Goal: Information Seeking & Learning: Find specific fact

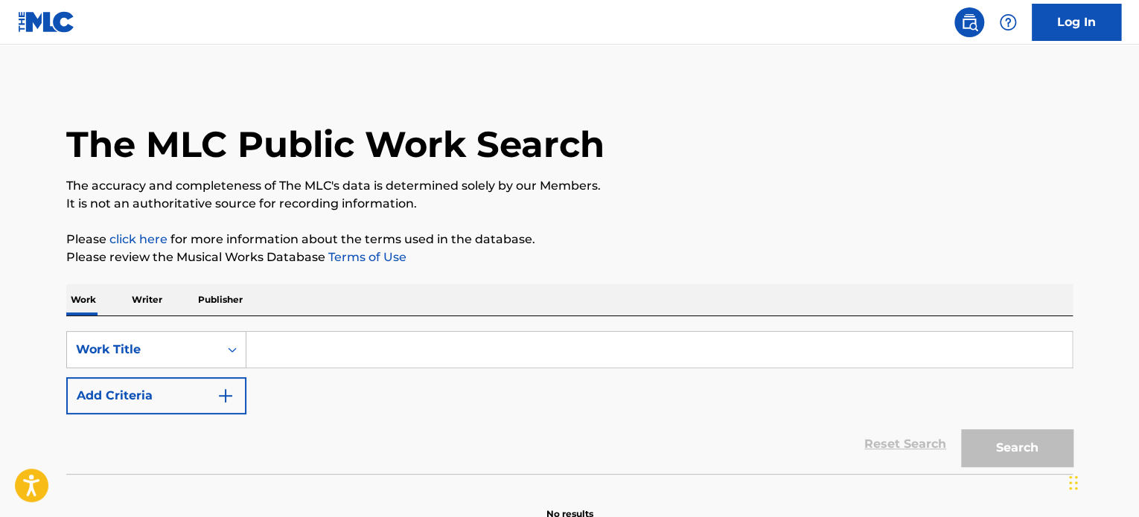
click at [325, 336] on input "Search Form" at bounding box center [658, 350] width 825 height 36
paste input "FOTOS Y RECUERDOS"
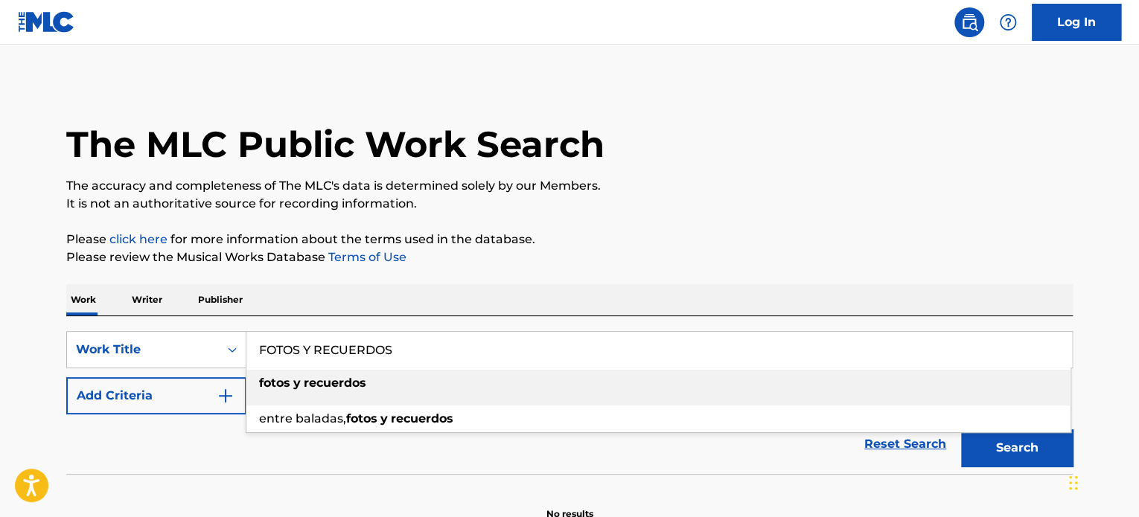
type input "FOTOS Y RECUERDOS"
click at [200, 400] on button "Add Criteria" at bounding box center [156, 395] width 180 height 37
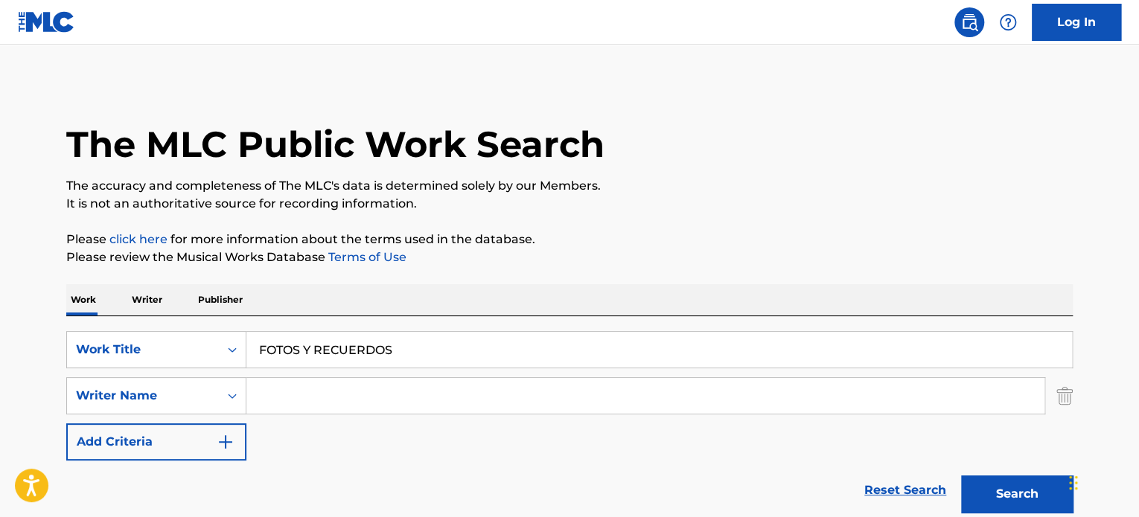
click at [307, 409] on input "Search Form" at bounding box center [645, 396] width 798 height 36
click at [315, 401] on input "Search Form" at bounding box center [645, 396] width 798 height 36
paste input "CHRISTINE EILER KERR"
click at [961, 476] on button "Search" at bounding box center [1017, 494] width 112 height 37
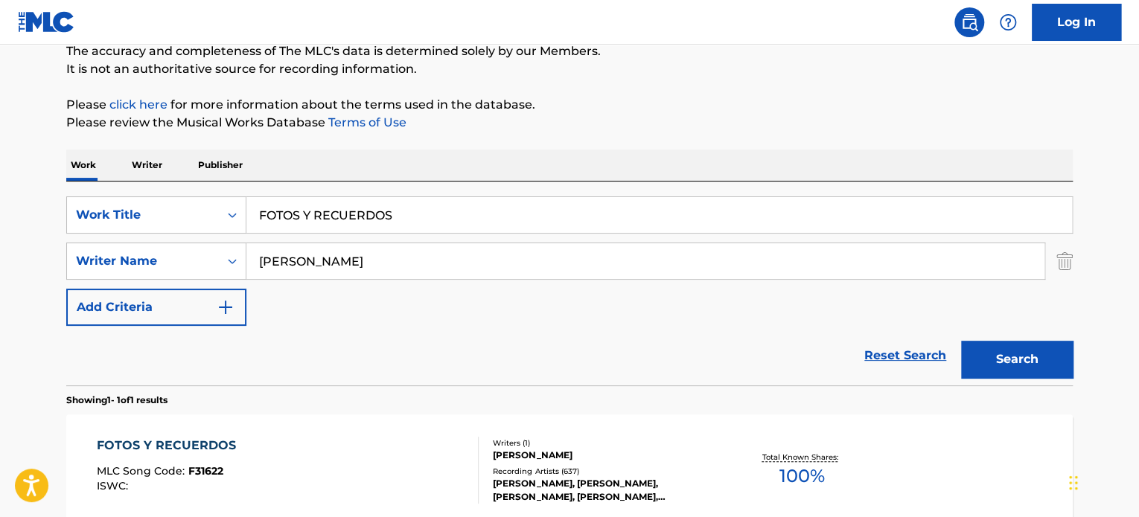
scroll to position [223, 0]
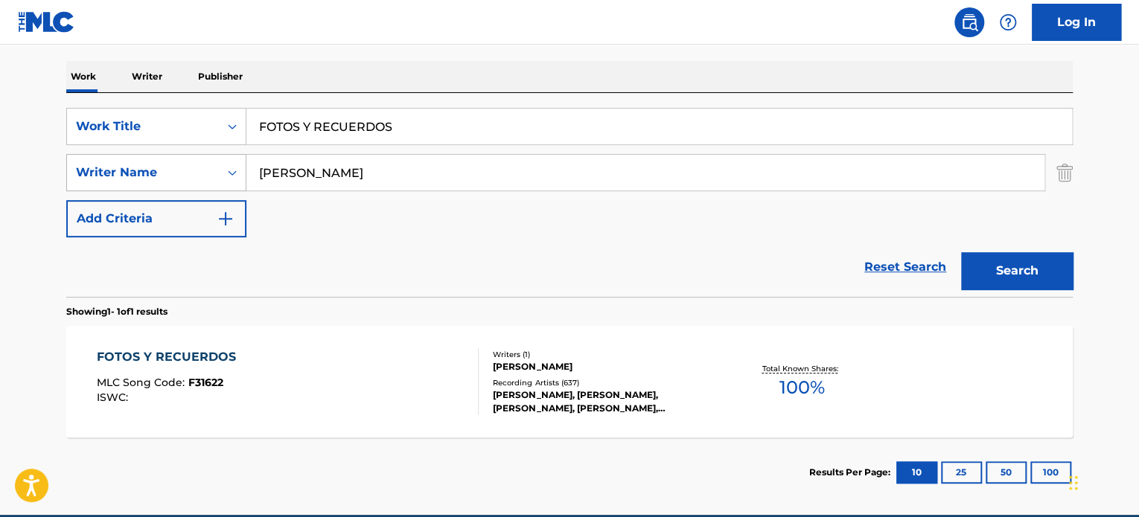
drag, startPoint x: 398, startPoint y: 173, endPoint x: 207, endPoint y: 162, distance: 191.6
click at [208, 162] on div "SearchWithCriteria16c986d1-31c2-42b4-8a4d-b09f44ec2d70 Writer Name CHRISTINE EI…" at bounding box center [569, 172] width 1006 height 37
click at [961, 252] on button "Search" at bounding box center [1017, 270] width 112 height 37
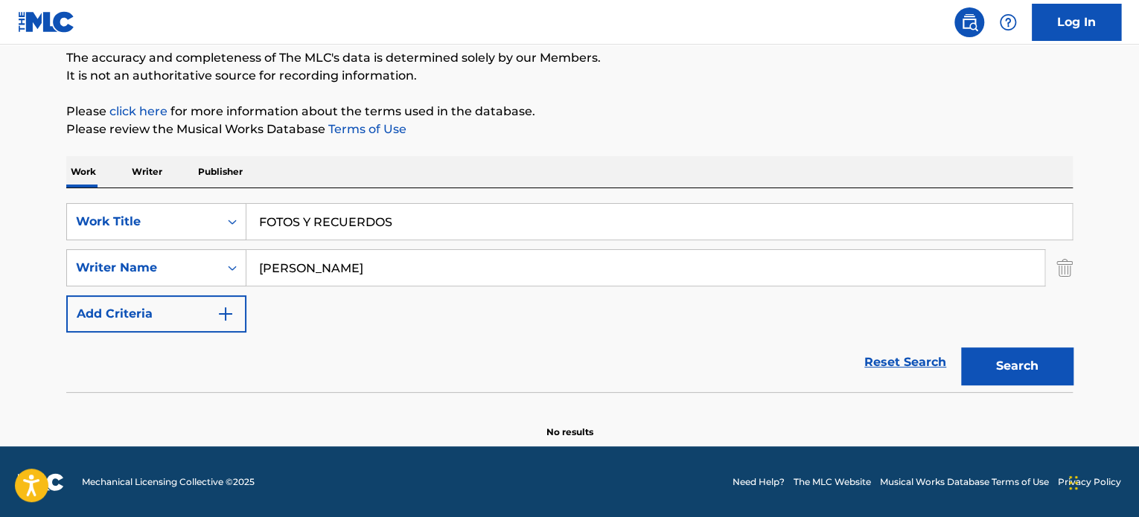
click at [310, 268] on input "chrissie" at bounding box center [645, 268] width 798 height 36
click at [286, 257] on input "chrissie" at bounding box center [645, 268] width 798 height 36
paste input "Christine"
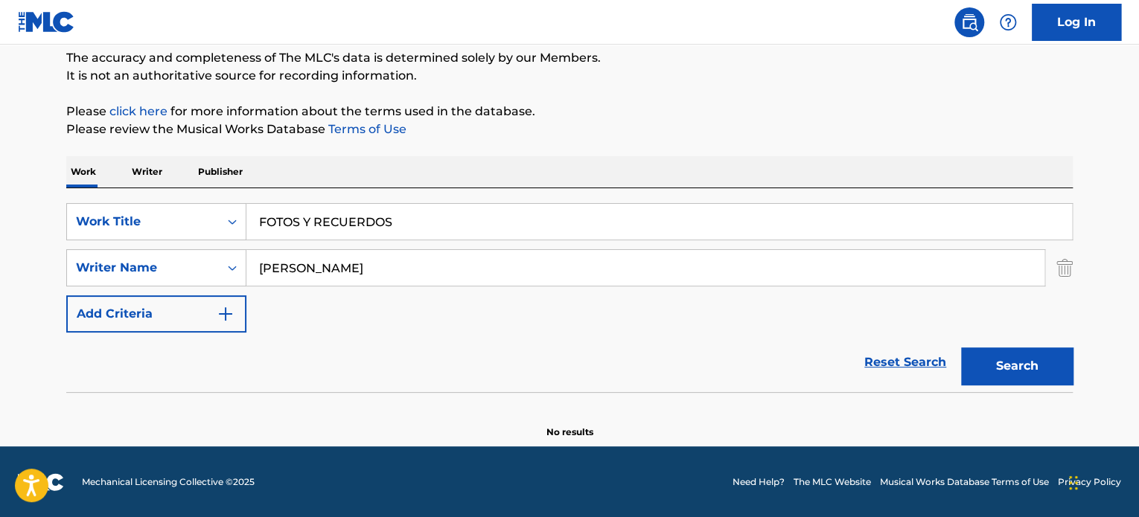
type input "Christine"
click at [1023, 364] on button "Search" at bounding box center [1017, 366] width 112 height 37
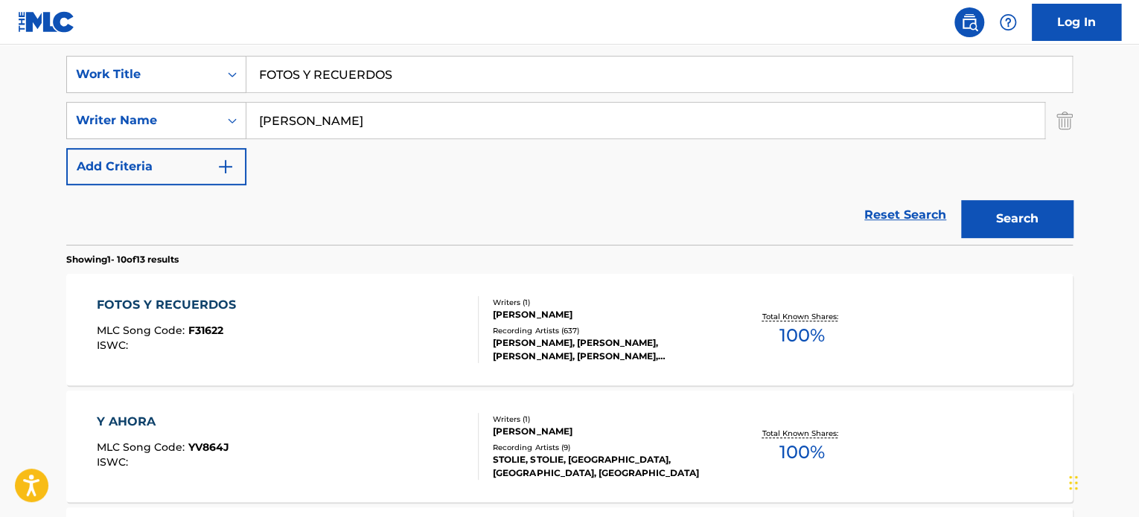
scroll to position [277, 0]
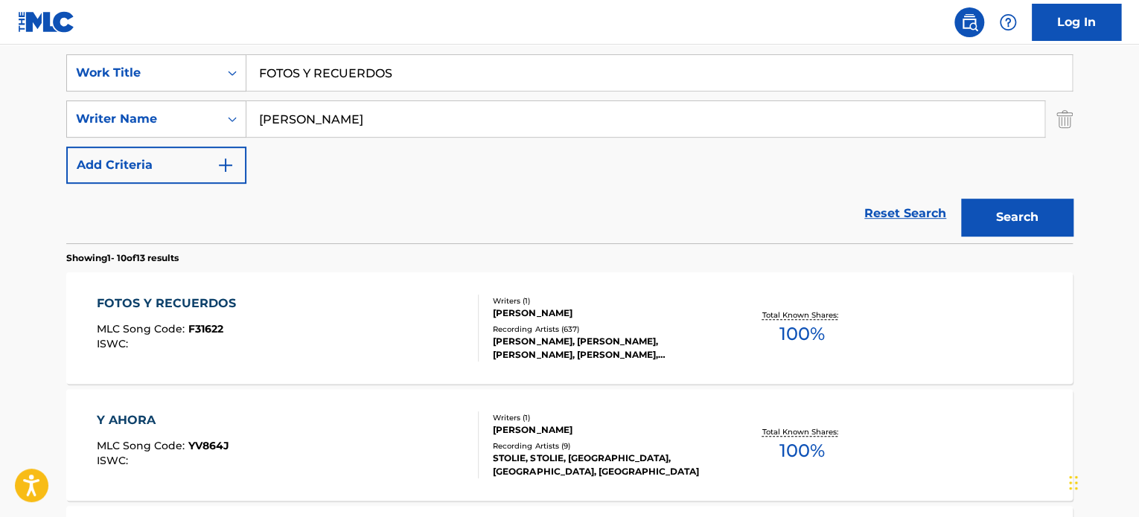
click at [356, 330] on div "FOTOS Y RECUERDOS MLC Song Code : F31622 ISWC :" at bounding box center [288, 328] width 383 height 67
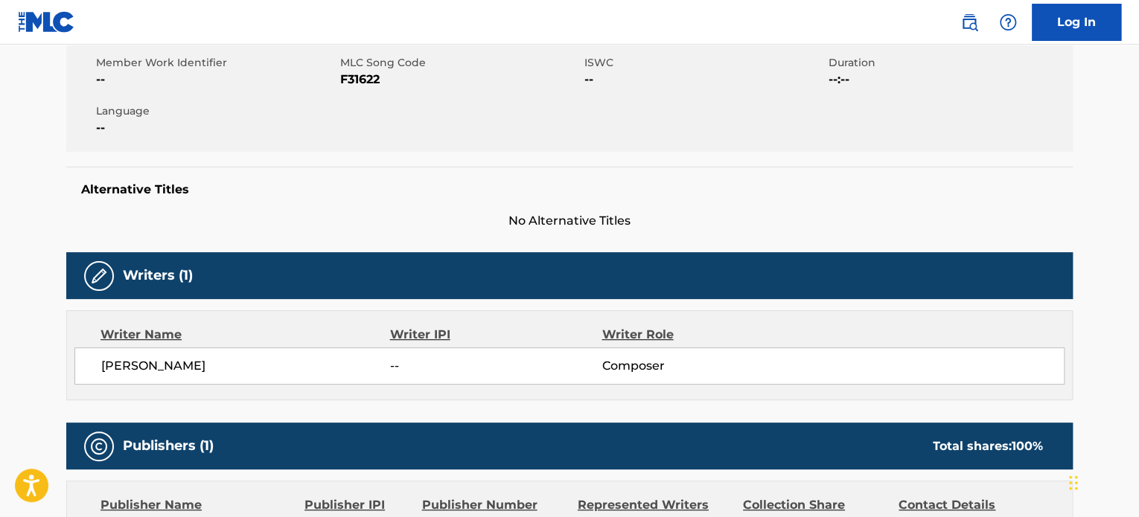
scroll to position [298, 0]
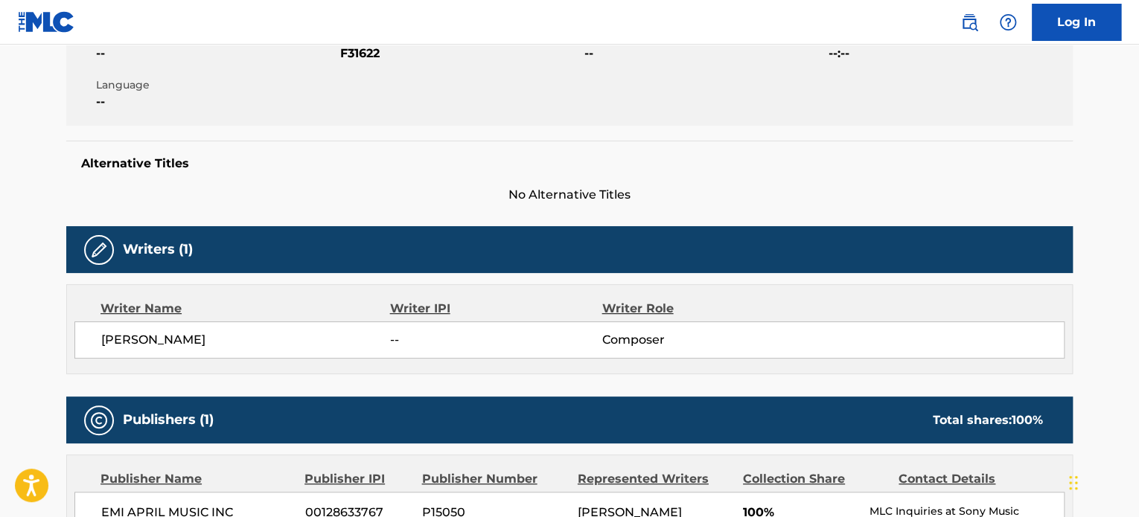
drag, startPoint x: 265, startPoint y: 342, endPoint x: 210, endPoint y: 348, distance: 55.5
click at [210, 348] on div "CHRISTINE EILER KERR -- Composer" at bounding box center [569, 340] width 990 height 37
copy span "KERR"
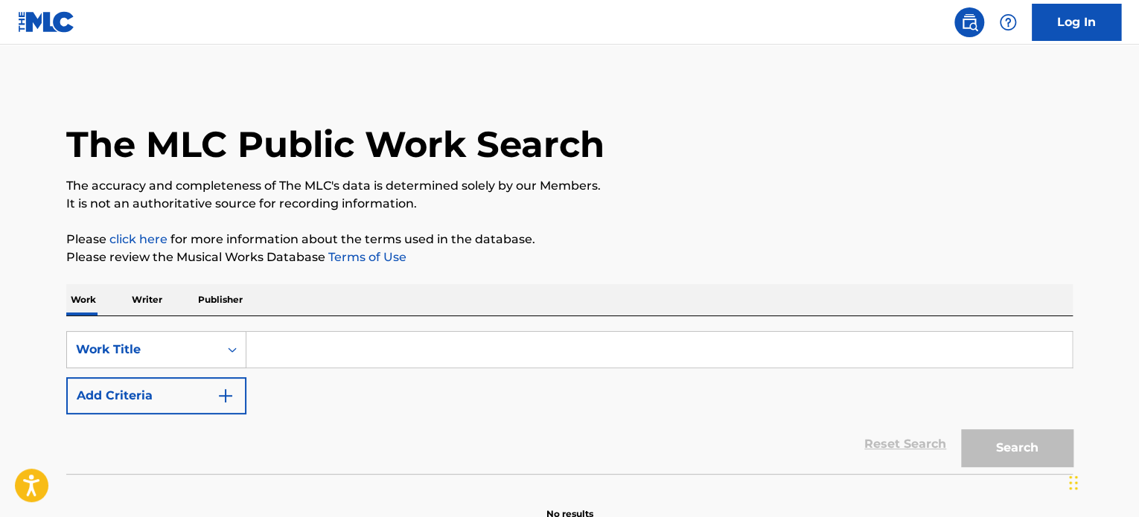
click at [301, 359] on input "Search Form" at bounding box center [658, 350] width 825 height 36
click at [300, 354] on input "Search Form" at bounding box center [658, 350] width 825 height 36
paste input "El Amor Se Fue"
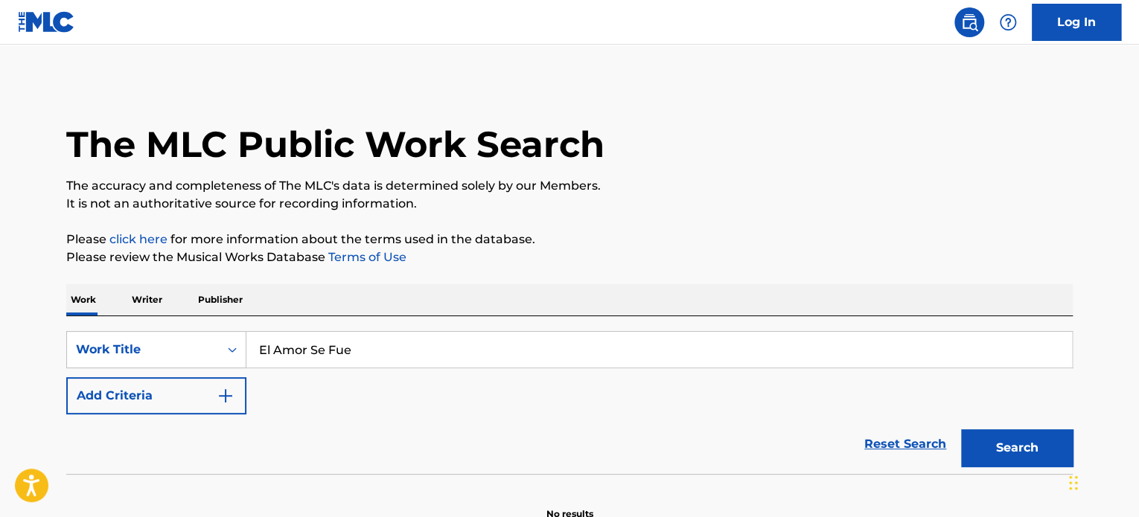
type input "El Amor Se Fue"
click at [176, 389] on button "Add Criteria" at bounding box center [156, 395] width 180 height 37
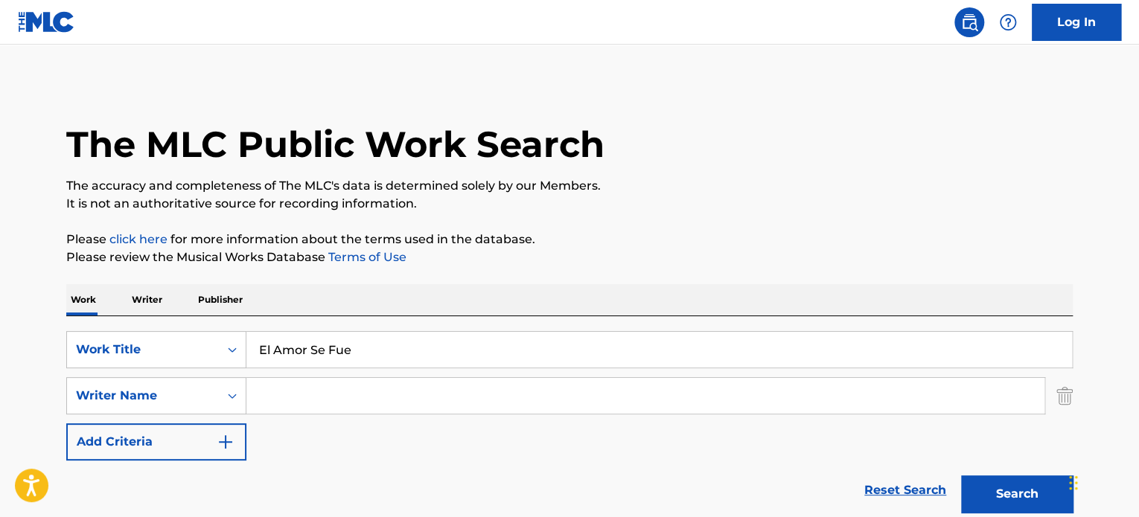
click at [347, 398] on input "Search Form" at bounding box center [645, 396] width 798 height 36
click at [383, 402] on input "Search Form" at bounding box center [645, 396] width 798 height 36
paste input "[PERSON_NAME]"
click at [961, 476] on button "Search" at bounding box center [1017, 494] width 112 height 37
drag, startPoint x: 284, startPoint y: 398, endPoint x: 120, endPoint y: 389, distance: 164.0
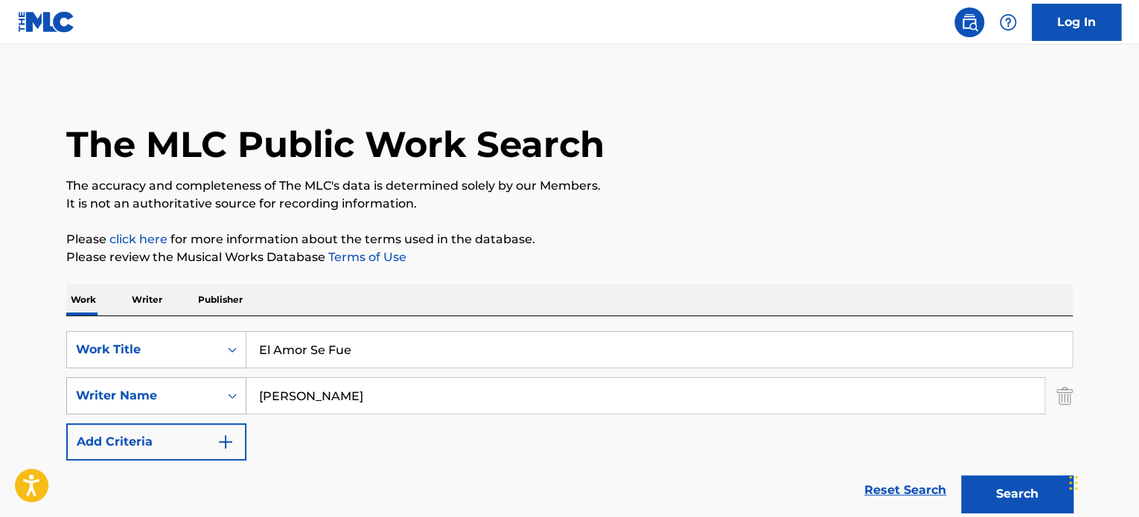
click at [123, 389] on div "SearchWithCriteria9b1a14dd-923a-4479-a604-87763bd1eac8 Writer Name [PERSON_NAME]" at bounding box center [569, 395] width 1006 height 37
click at [961, 476] on button "Search" at bounding box center [1017, 494] width 112 height 37
click at [260, 397] on input "[PERSON_NAME]" at bounding box center [645, 396] width 798 height 36
click at [262, 396] on input "[PERSON_NAME]" at bounding box center [645, 396] width 798 height 36
type input "[PERSON_NAME]"
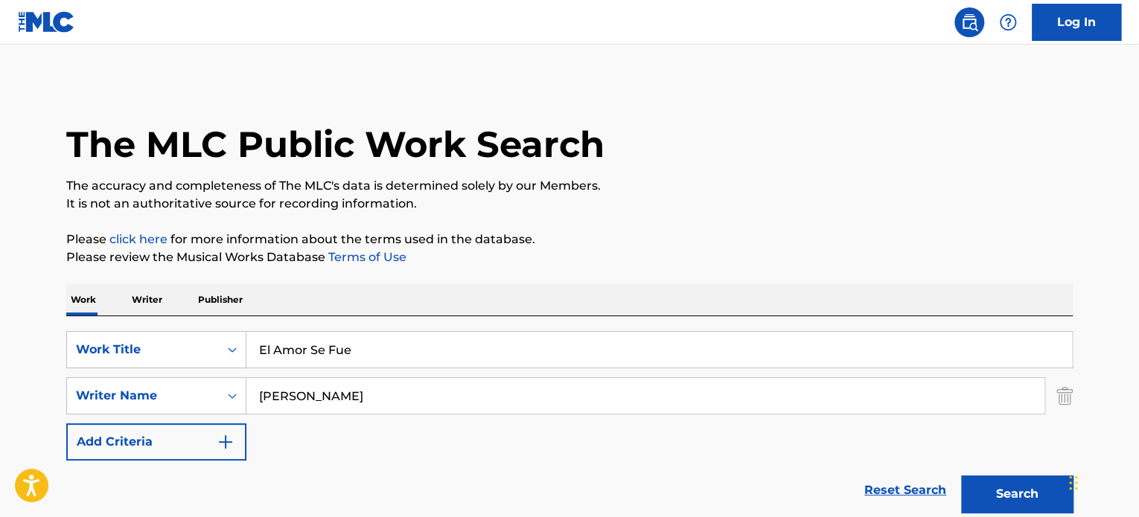
click at [1018, 491] on button "Search" at bounding box center [1017, 494] width 112 height 37
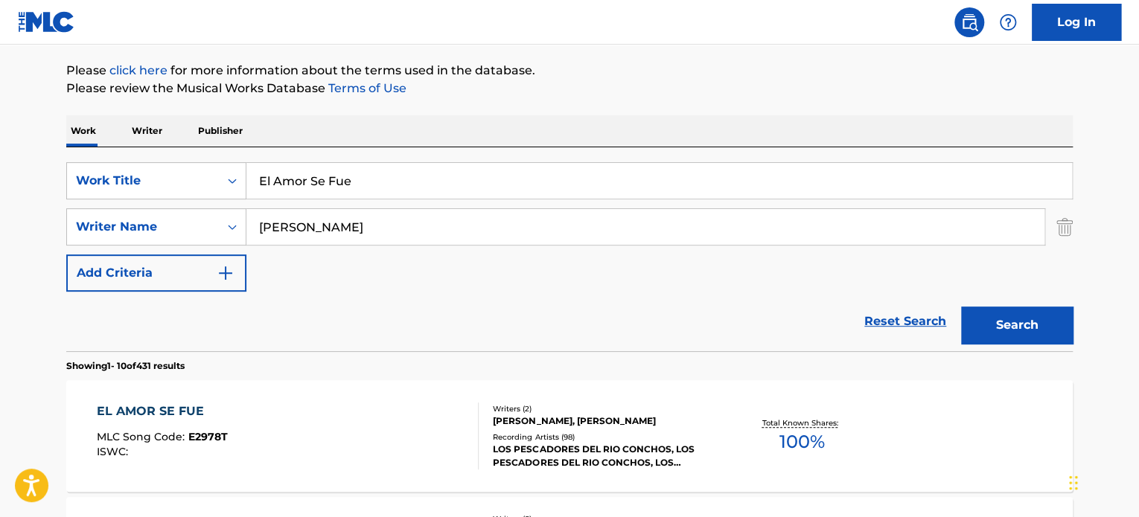
scroll to position [223, 0]
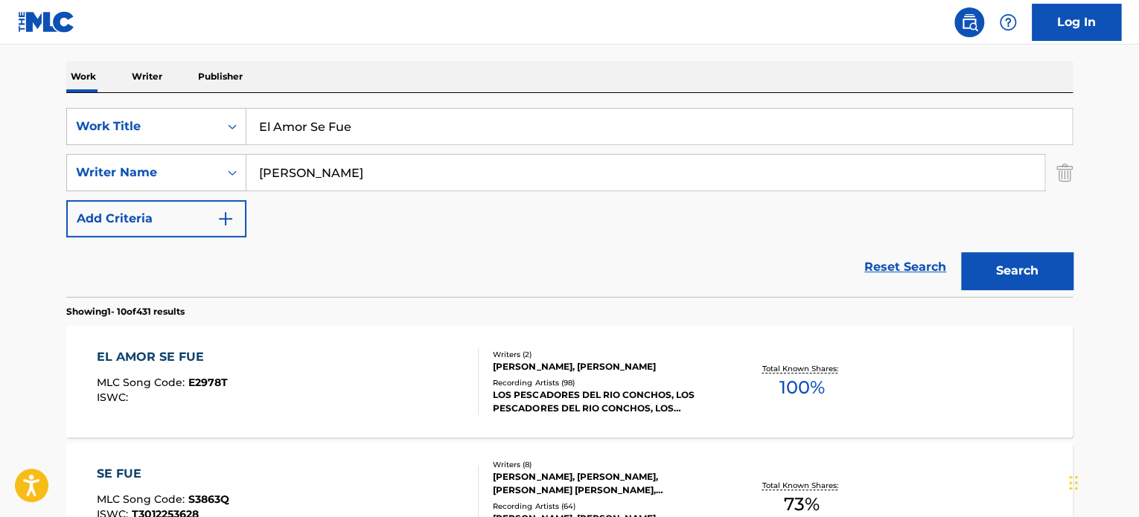
click at [348, 383] on div "EL AMOR SE FUE MLC Song Code : E2978T ISWC :" at bounding box center [288, 381] width 383 height 67
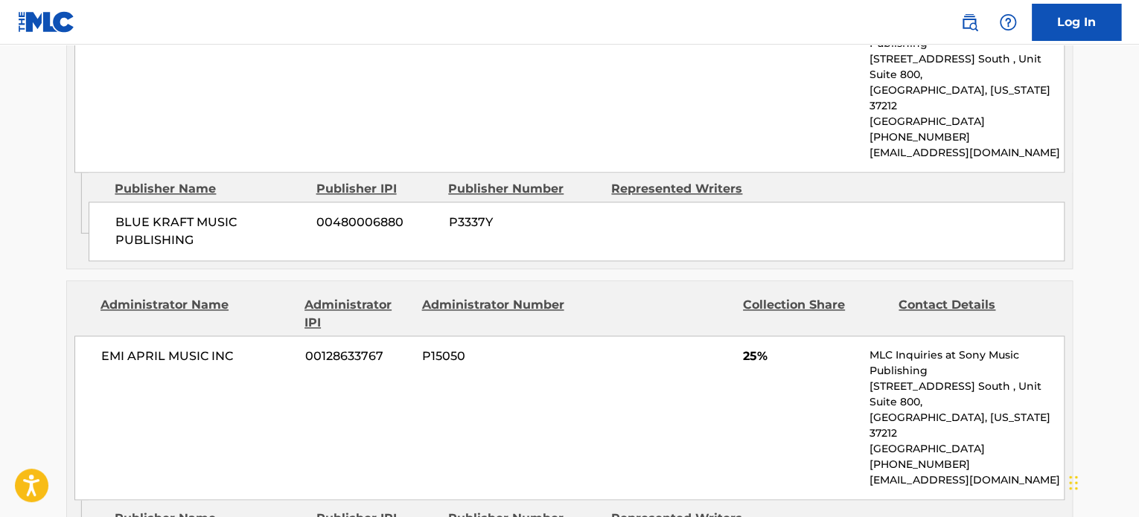
scroll to position [438, 0]
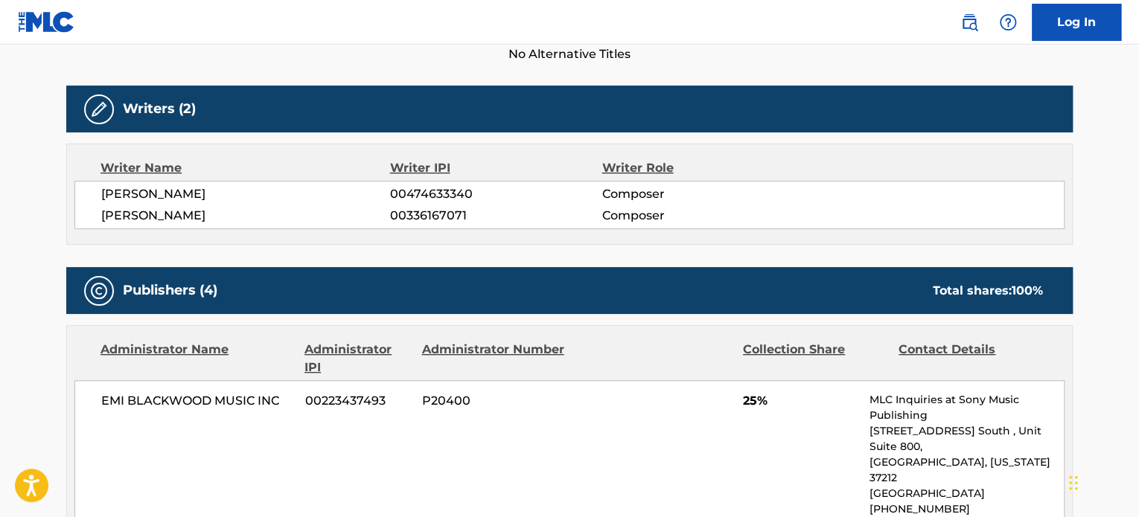
click at [164, 193] on span "[PERSON_NAME]" at bounding box center [245, 194] width 289 height 18
click at [164, 191] on span "[PERSON_NAME]" at bounding box center [245, 194] width 289 height 18
click at [164, 187] on span "[PERSON_NAME]" at bounding box center [245, 194] width 289 height 18
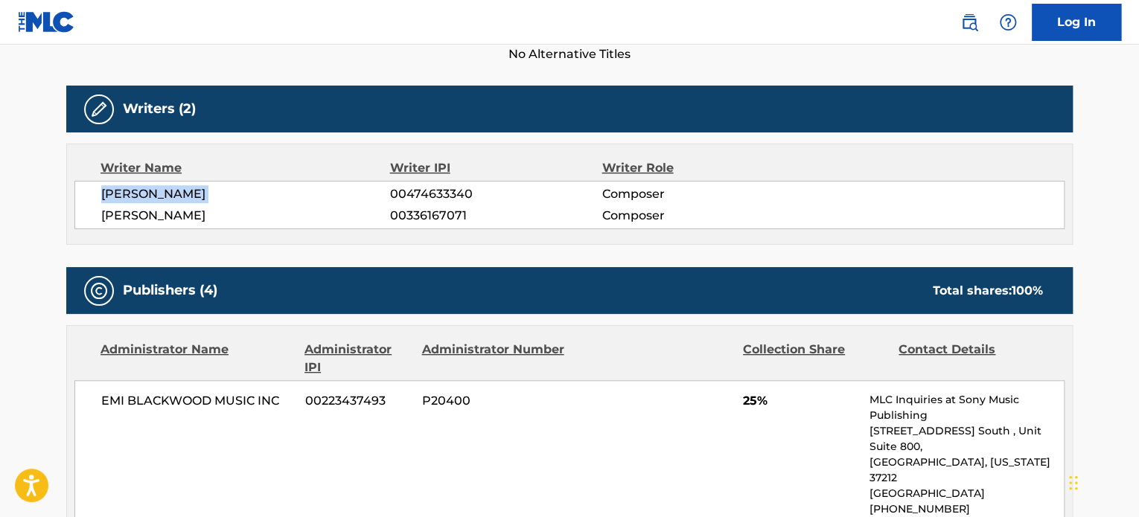
click at [164, 187] on span "[PERSON_NAME]" at bounding box center [245, 194] width 289 height 18
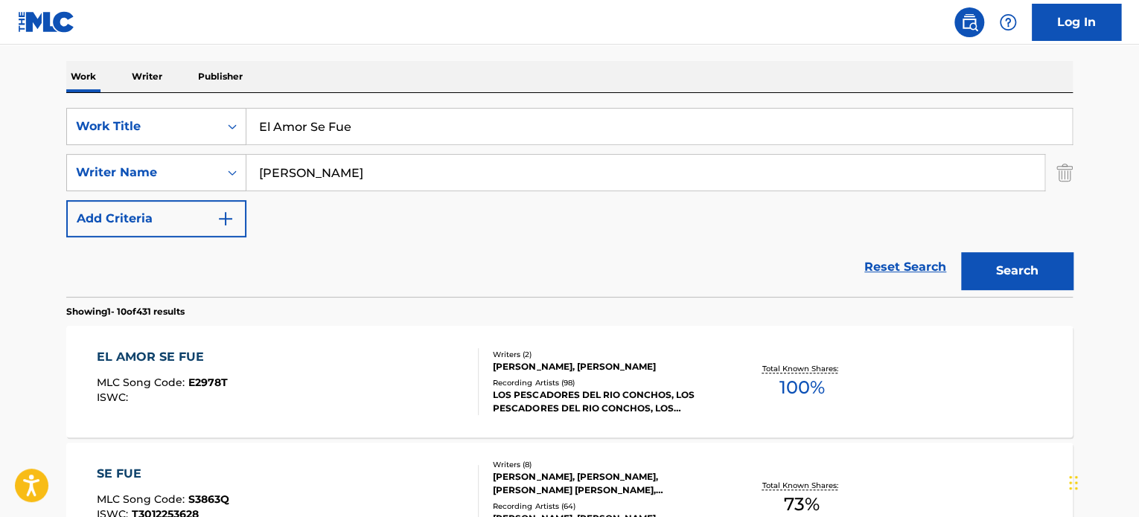
drag, startPoint x: 339, startPoint y: 170, endPoint x: 357, endPoint y: 173, distance: 18.0
click at [327, 175] on input "[PERSON_NAME]" at bounding box center [645, 173] width 798 height 36
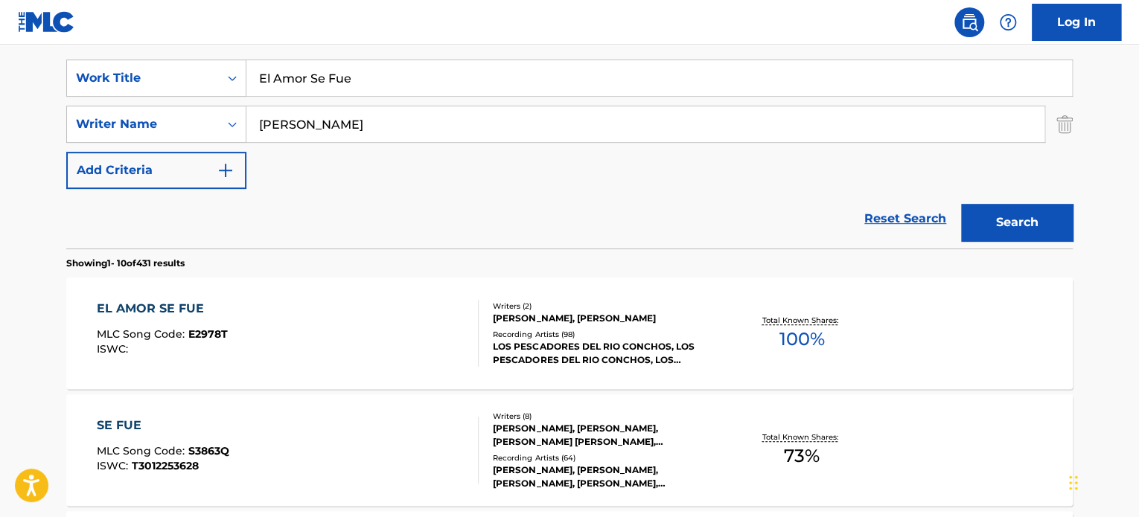
scroll to position [298, 0]
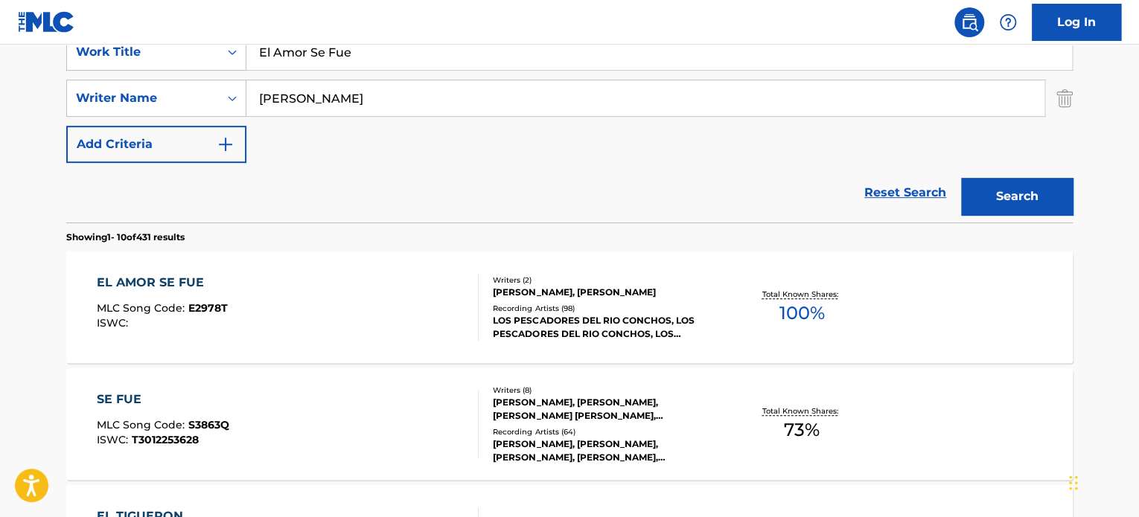
click at [417, 103] on input "[PERSON_NAME]" at bounding box center [645, 98] width 798 height 36
drag, startPoint x: 401, startPoint y: 92, endPoint x: 187, endPoint y: 92, distance: 214.4
click at [182, 92] on div "SearchWithCriteria9b1a14dd-923a-4479-a604-87763bd1eac8 Writer Name [PERSON_NAME]" at bounding box center [569, 98] width 1006 height 37
type input "[PERSON_NAME]"
click at [961, 178] on button "Search" at bounding box center [1017, 196] width 112 height 37
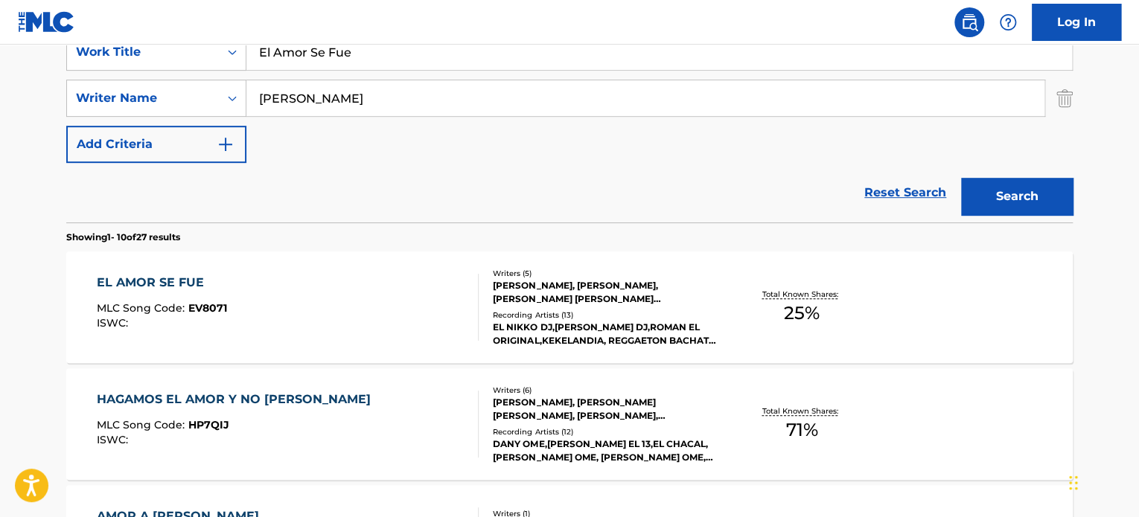
click at [432, 308] on div "EL AMOR SE FUE MLC Song Code : EV8071 ISWC :" at bounding box center [288, 307] width 383 height 67
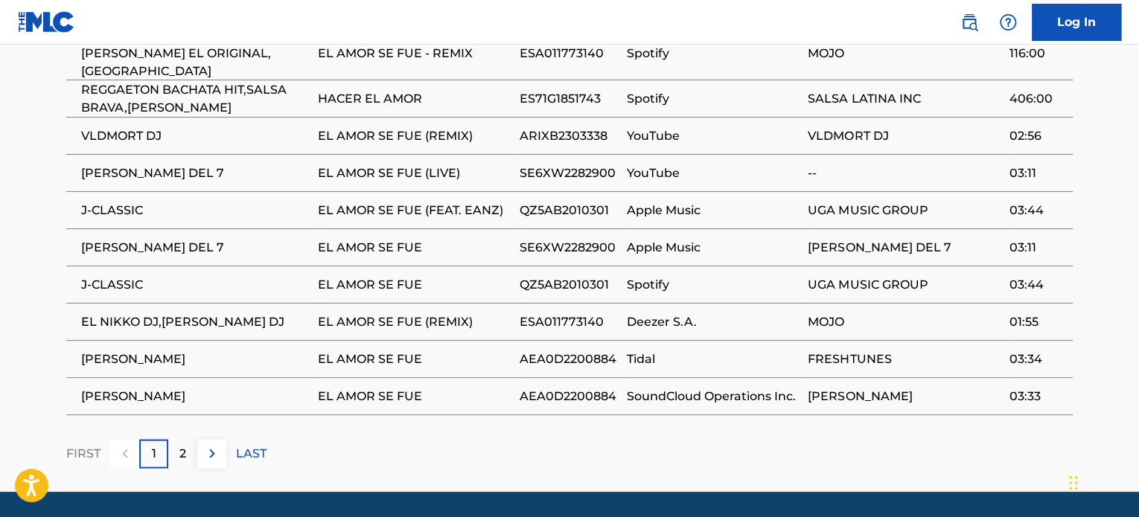
scroll to position [1425, 0]
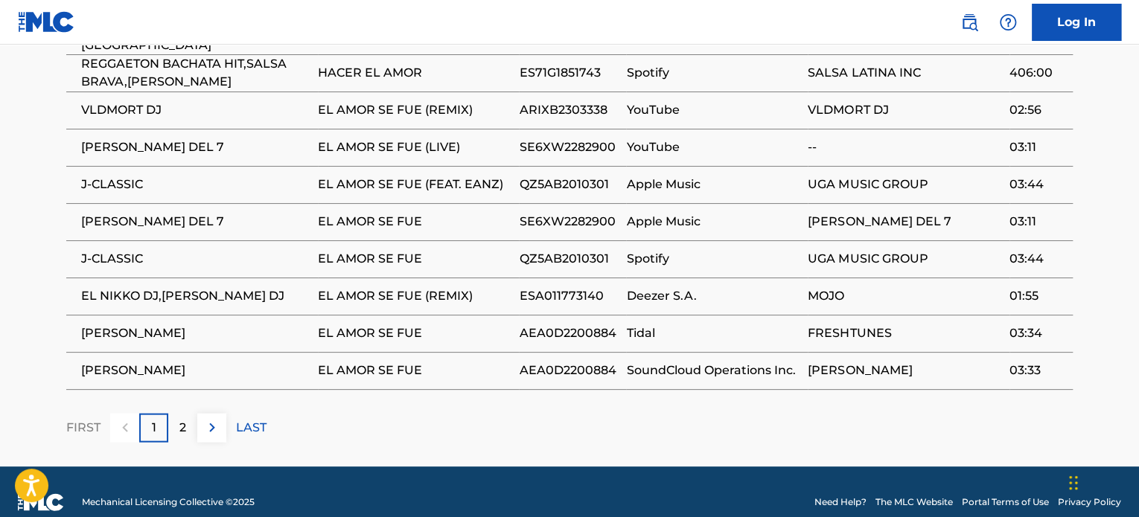
click at [182, 421] on div "2" at bounding box center [182, 428] width 29 height 29
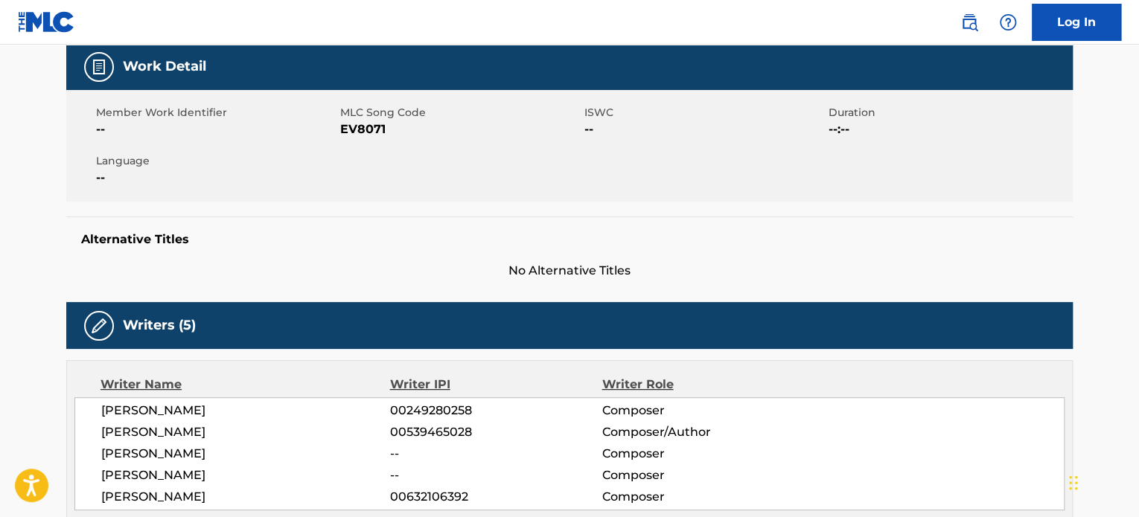
scroll to position [223, 0]
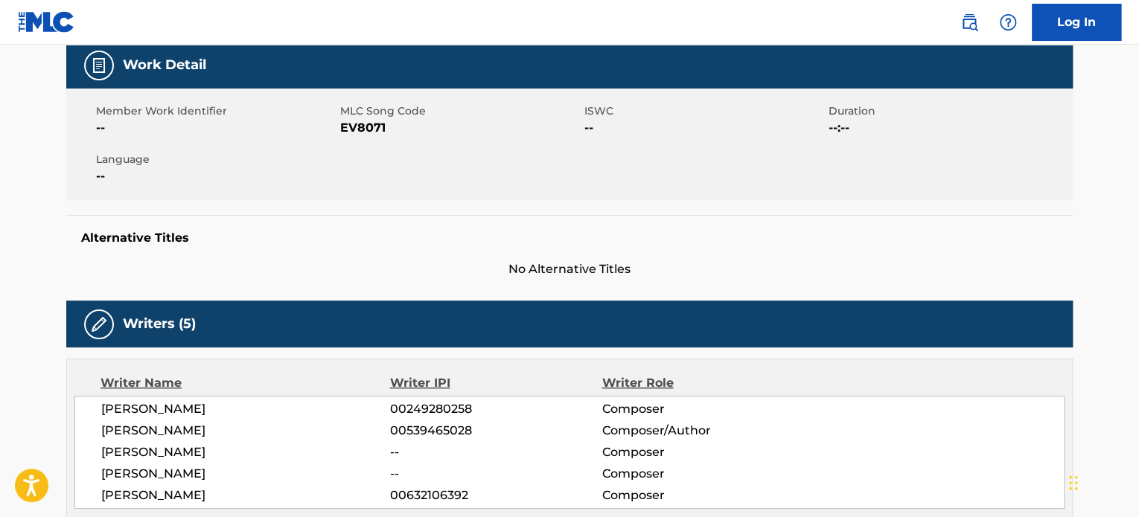
click at [371, 136] on div "Member Work Identifier -- MLC Song Code EV8071 ISWC -- Duration --:-- Language …" at bounding box center [569, 145] width 1006 height 112
click at [365, 120] on span "EV8071" at bounding box center [460, 128] width 240 height 18
copy span "EV8071"
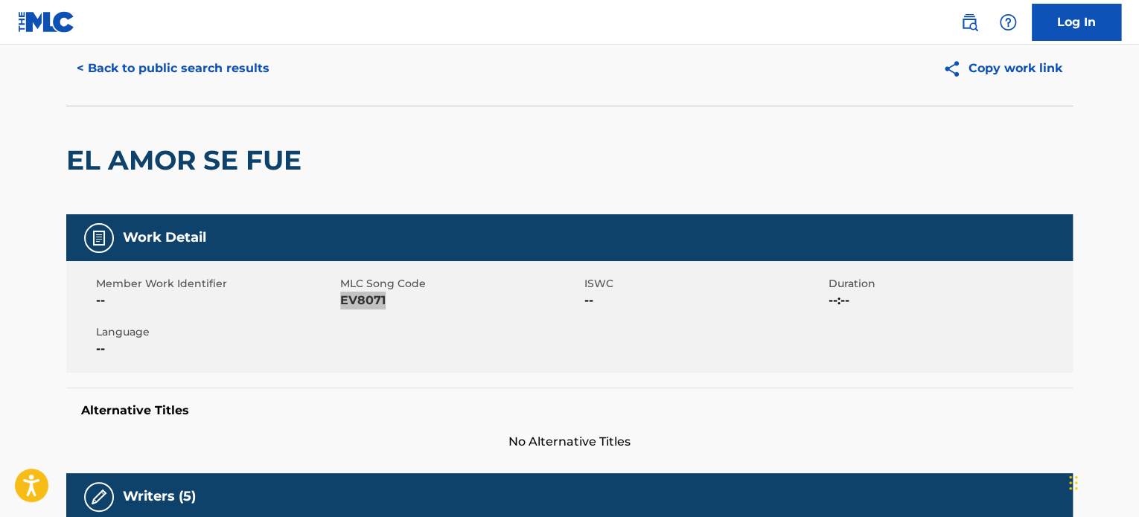
scroll to position [0, 0]
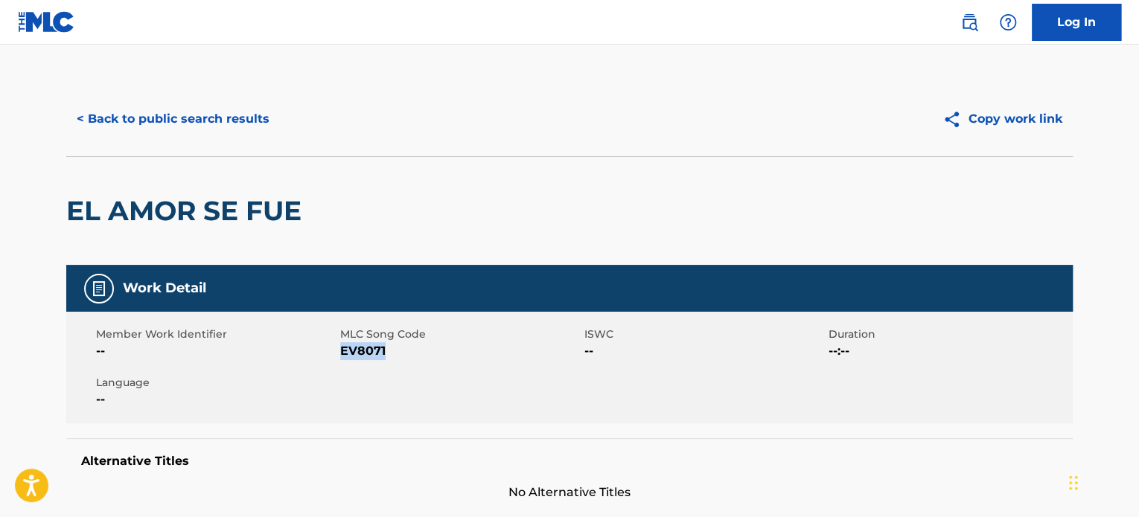
click at [137, 118] on button "< Back to public search results" at bounding box center [173, 118] width 214 height 37
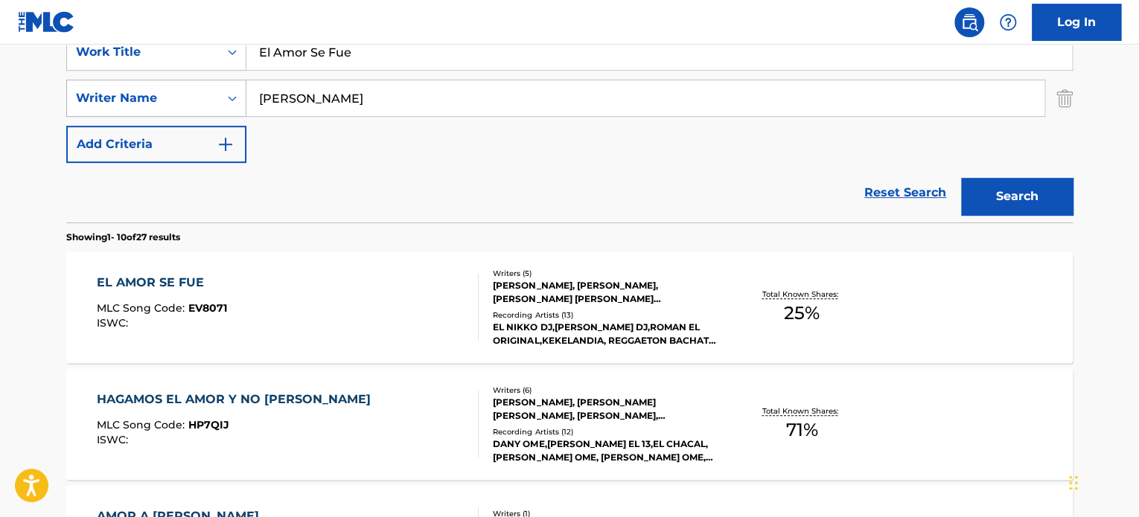
drag, startPoint x: 302, startPoint y: 98, endPoint x: 193, endPoint y: 95, distance: 109.4
click at [193, 95] on div "SearchWithCriteria9b1a14dd-923a-4479-a604-87763bd1eac8 Writer Name [PERSON_NAME]" at bounding box center [569, 98] width 1006 height 37
click at [367, 106] on input "[PERSON_NAME]" at bounding box center [645, 98] width 798 height 36
drag, startPoint x: 266, startPoint y: 94, endPoint x: 215, endPoint y: 94, distance: 51.4
click at [215, 94] on div "SearchWithCriteria9b1a14dd-923a-4479-a604-87763bd1eac8 Writer Name [PERSON_NAME]" at bounding box center [569, 98] width 1006 height 37
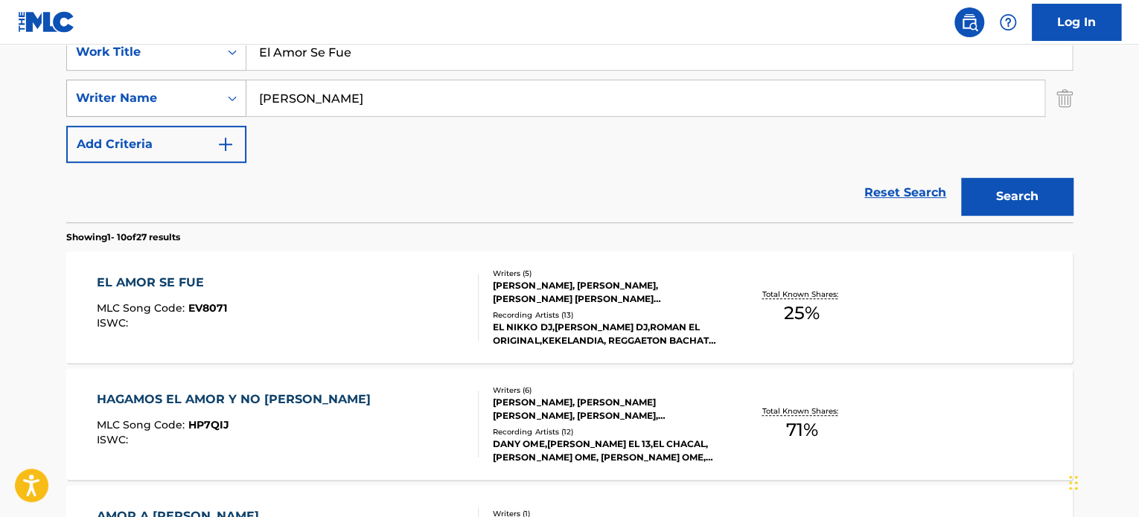
type input "[PERSON_NAME]"
click at [961, 178] on button "Search" at bounding box center [1017, 196] width 112 height 37
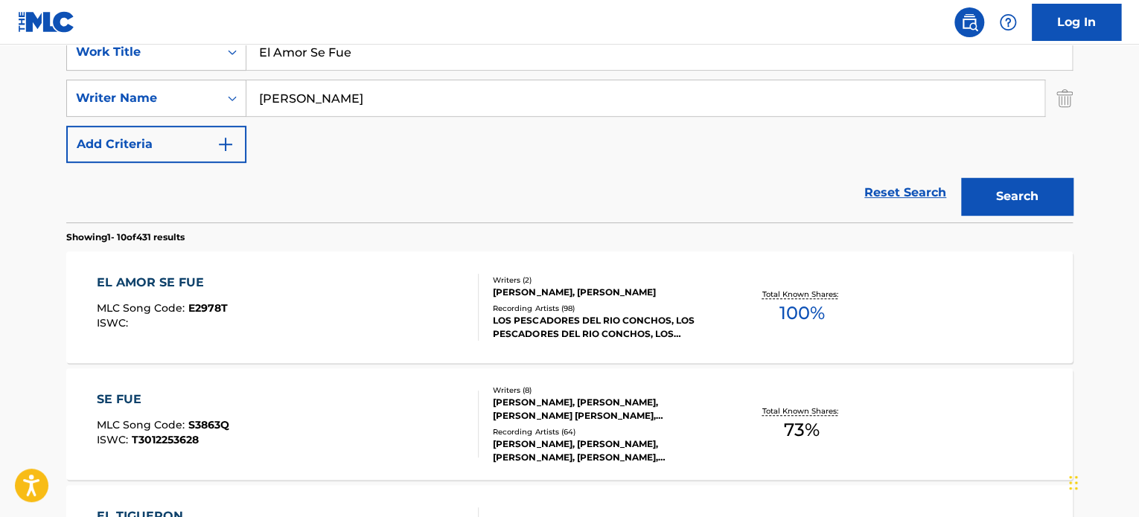
click at [684, 321] on div "LOS PESCADORES DEL RIO CONCHOS, LOS PESCADORES DEL RIO CONCHOS, LOS PESCADORES …" at bounding box center [605, 327] width 225 height 27
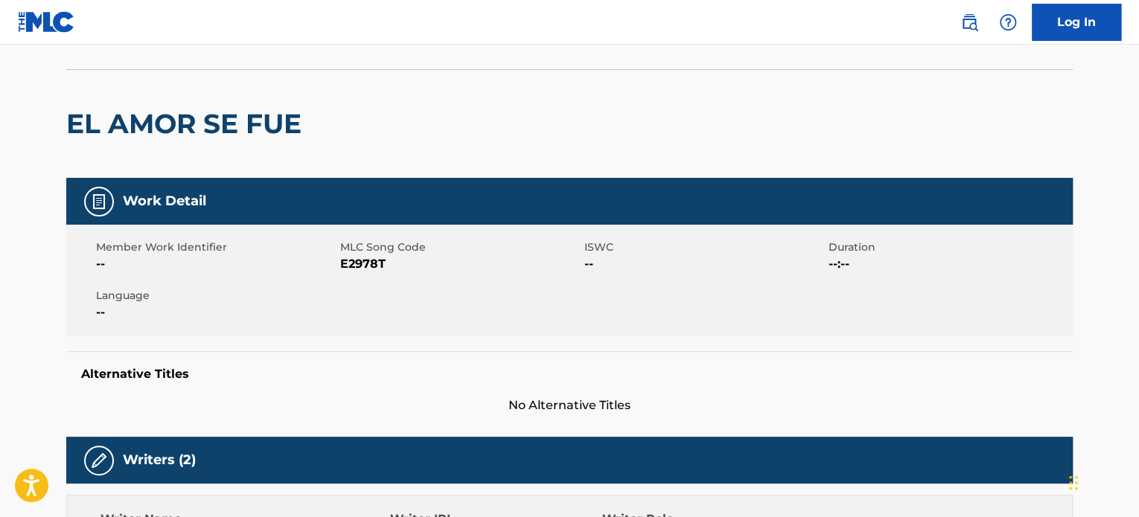
scroll to position [223, 0]
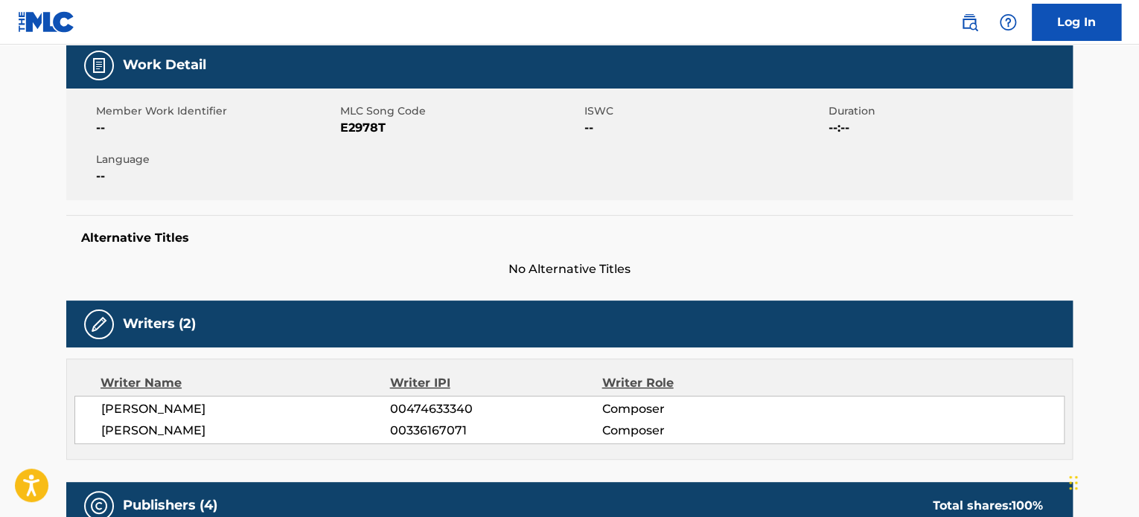
click at [363, 127] on span "E2978T" at bounding box center [460, 128] width 240 height 18
click at [354, 120] on span "E2978T" at bounding box center [460, 128] width 240 height 18
click at [356, 127] on span "E2978T" at bounding box center [460, 128] width 240 height 18
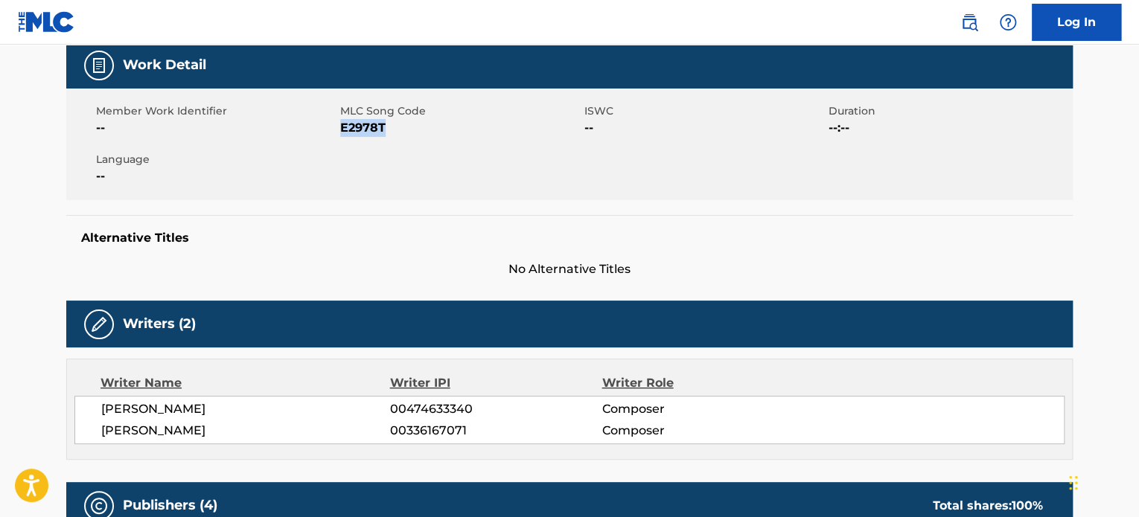
copy span "E2978T"
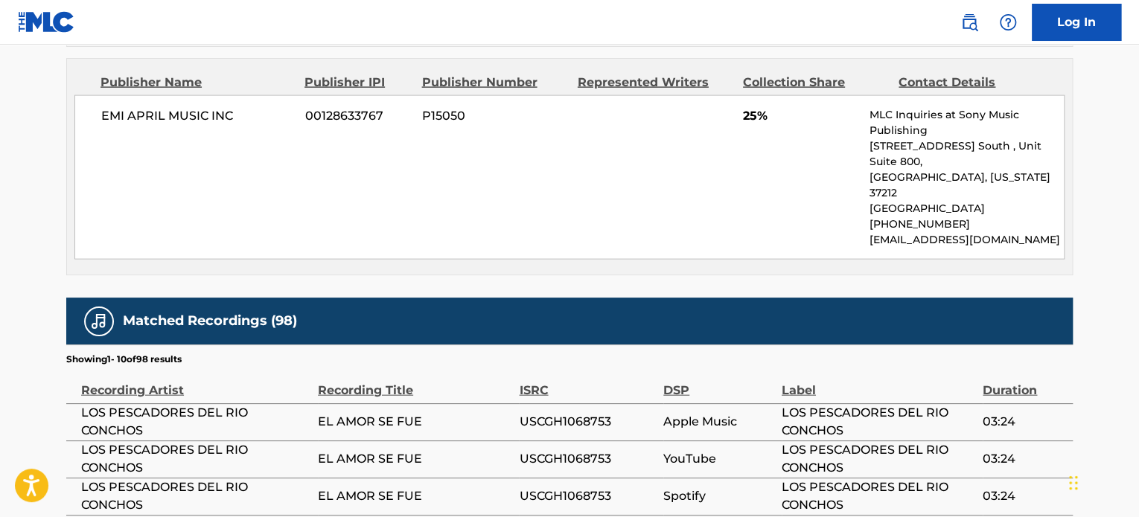
scroll to position [1637, 0]
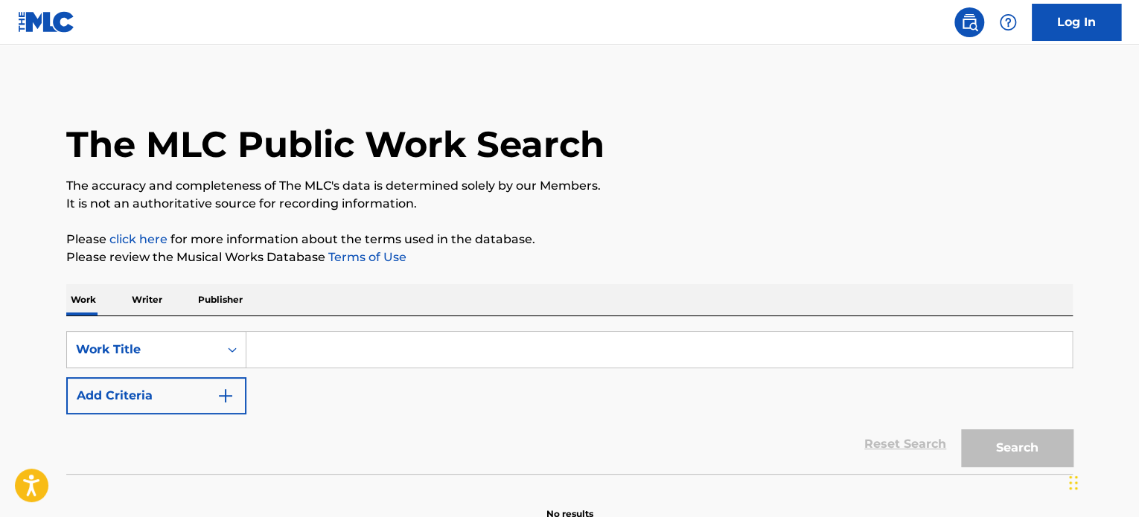
click at [345, 345] on input "Search Form" at bounding box center [658, 350] width 825 height 36
paste input "ciego de amor"
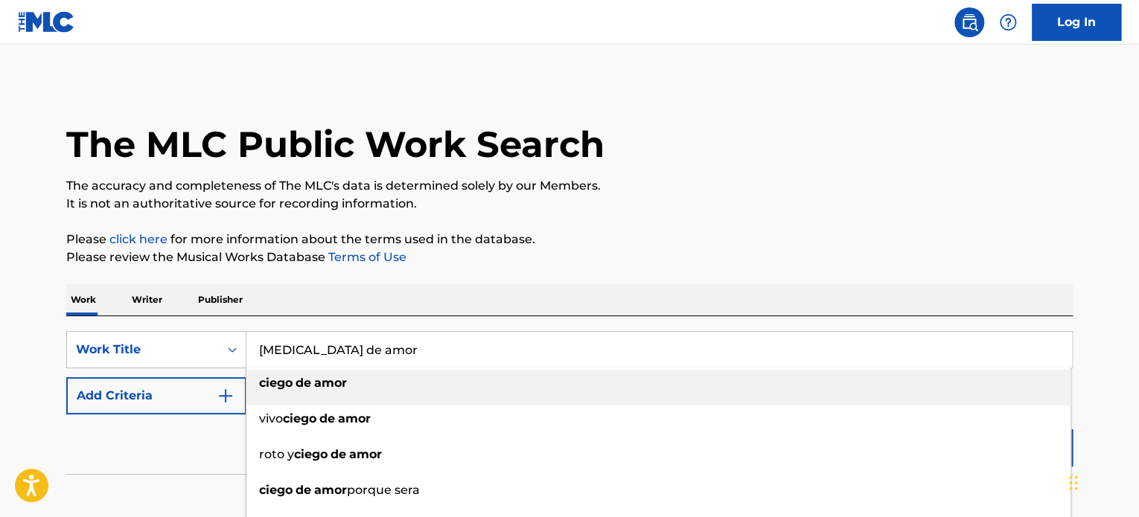
type input "ciego de amor"
click at [186, 374] on div "SearchWithCriteriaa83ea605-1067-4300-bb50-17999a7904fd Work Title ciego de amor…" at bounding box center [569, 372] width 1006 height 83
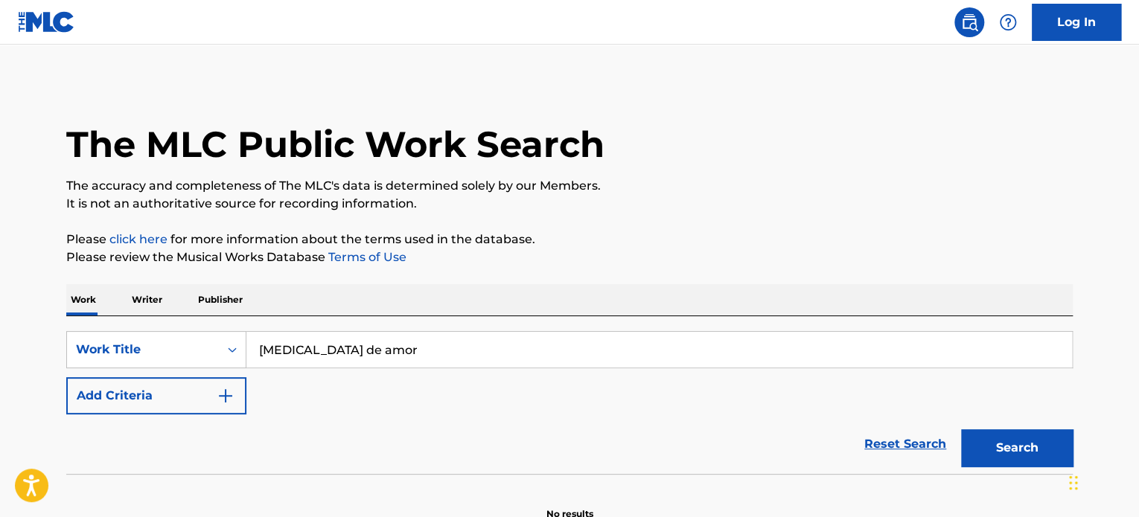
click at [186, 387] on button "Add Criteria" at bounding box center [156, 395] width 180 height 37
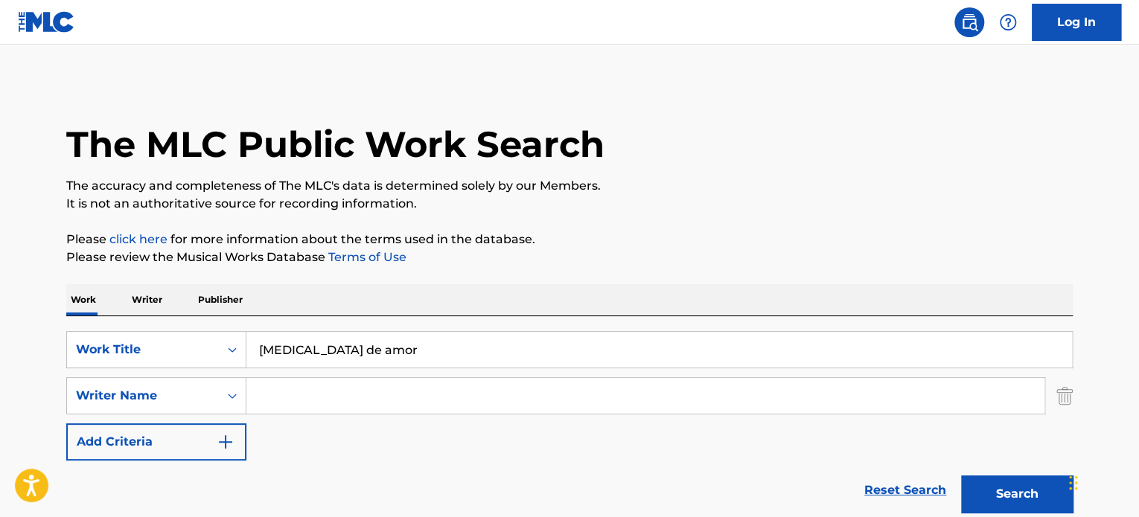
click at [284, 413] on input "Search Form" at bounding box center [645, 396] width 798 height 36
paste input "Julio"
type input "Julio Perez Sandoval"
click at [961, 476] on button "Search" at bounding box center [1017, 494] width 112 height 37
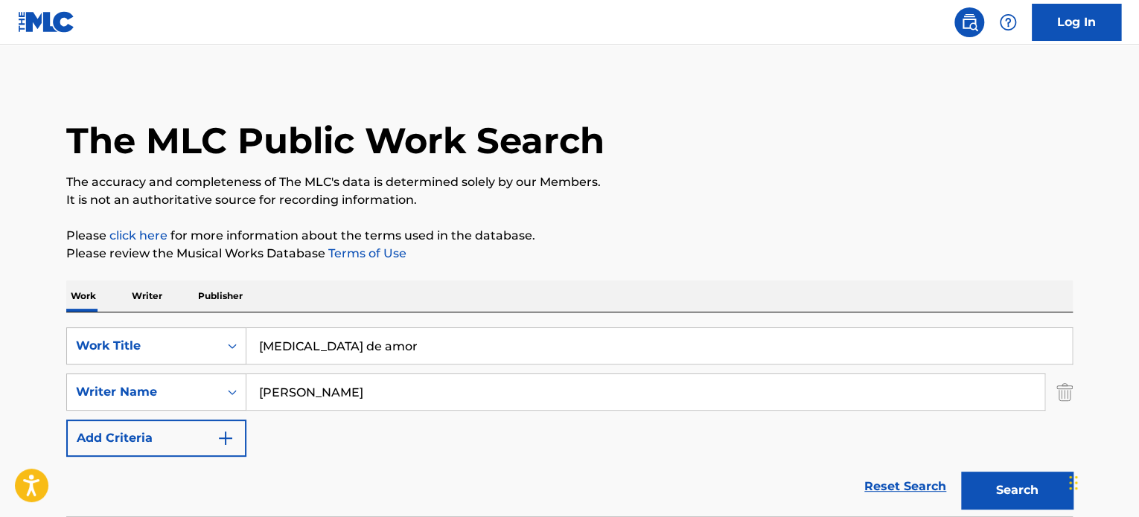
scroll to position [128, 0]
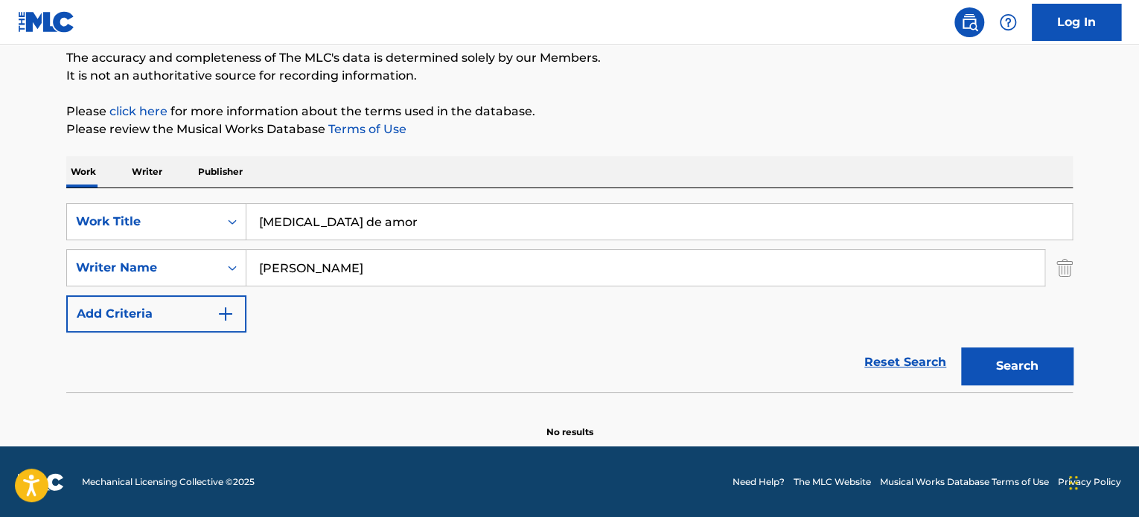
click at [431, 272] on input "Julio Perez Sandoval" at bounding box center [645, 268] width 798 height 36
click at [1003, 368] on button "Search" at bounding box center [1017, 366] width 112 height 37
click at [1002, 377] on button "Search" at bounding box center [1017, 366] width 112 height 37
click at [1002, 374] on button "Search" at bounding box center [1017, 366] width 112 height 37
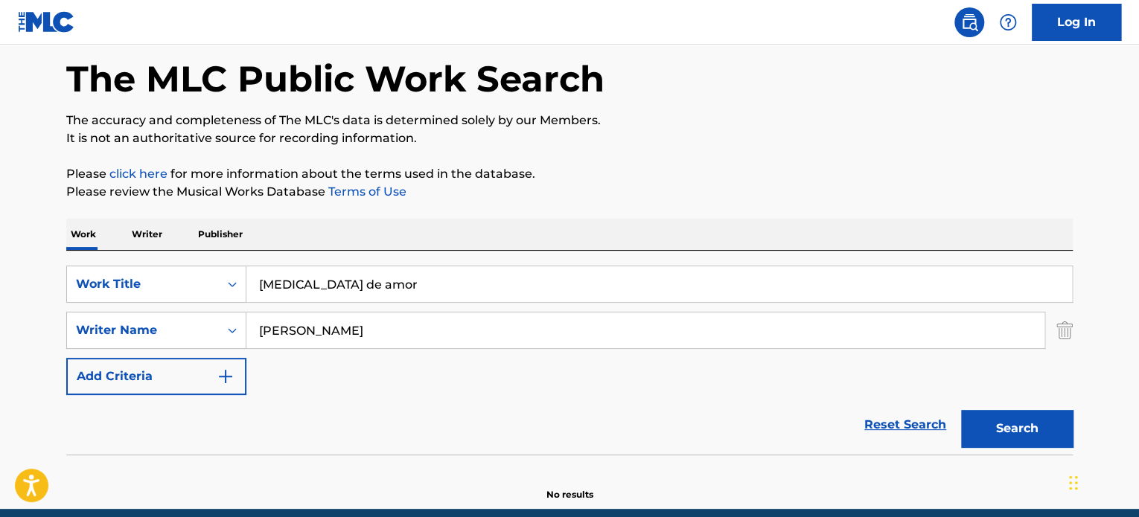
scroll to position [0, 0]
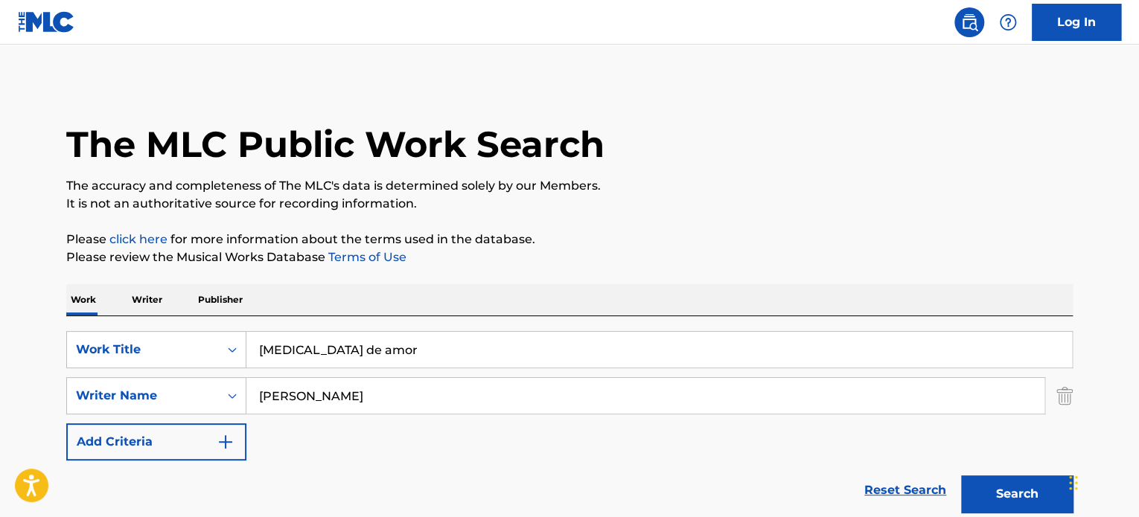
click at [340, 352] on input "ciego de amor" at bounding box center [658, 350] width 825 height 36
click at [342, 351] on input "ciego de amor" at bounding box center [658, 350] width 825 height 36
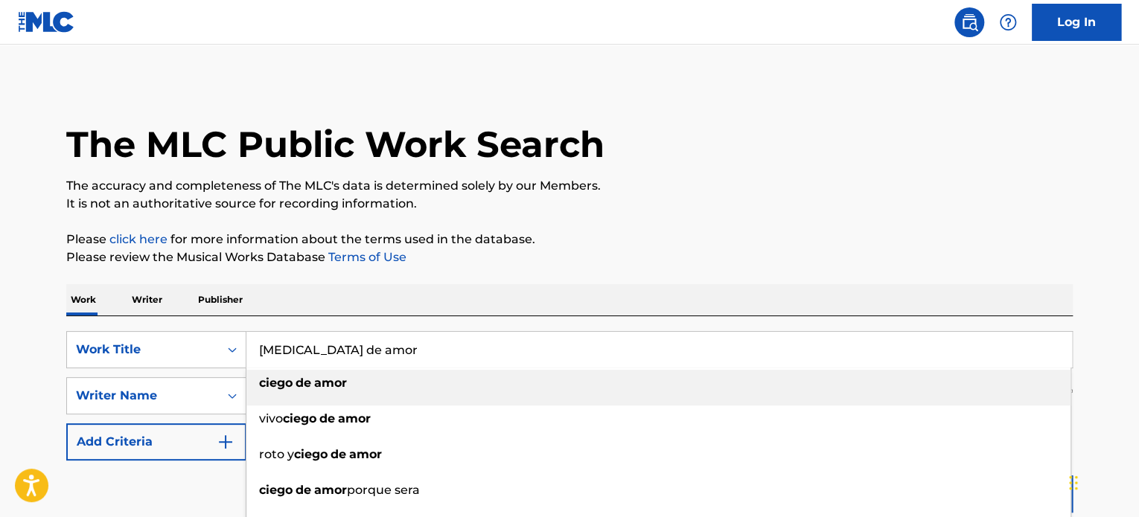
click at [342, 351] on input "ciego de amor" at bounding box center [658, 350] width 825 height 36
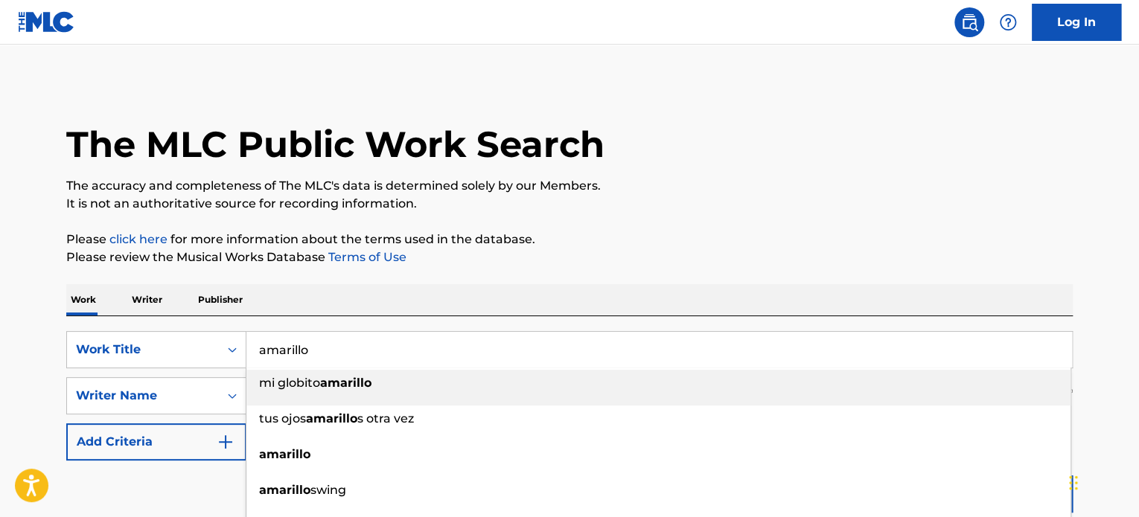
type input "amarillo"
drag, startPoint x: 721, startPoint y: 240, endPoint x: 685, endPoint y: 274, distance: 49.5
click at [716, 242] on p "Please click here for more information about the terms used in the database." at bounding box center [569, 240] width 1006 height 18
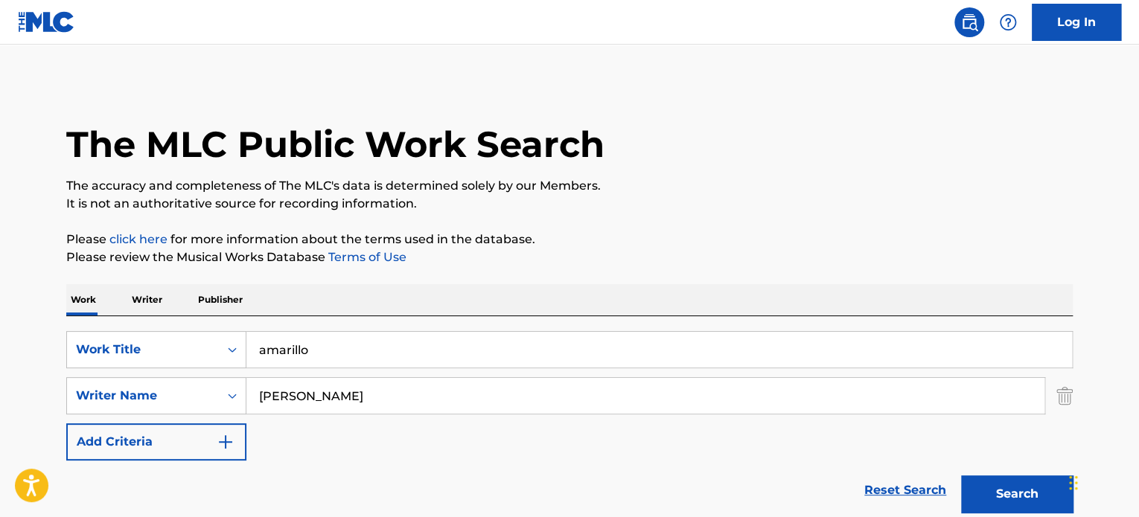
drag, startPoint x: 444, startPoint y: 403, endPoint x: -93, endPoint y: 442, distance: 538.1
click at [0, 442] on html "Accessibility Screen-Reader Guide, Feedback, and Issue Reporting | New window L…" at bounding box center [569, 258] width 1139 height 517
type input "veronica Minguez"
click at [961, 476] on button "Search" at bounding box center [1017, 494] width 112 height 37
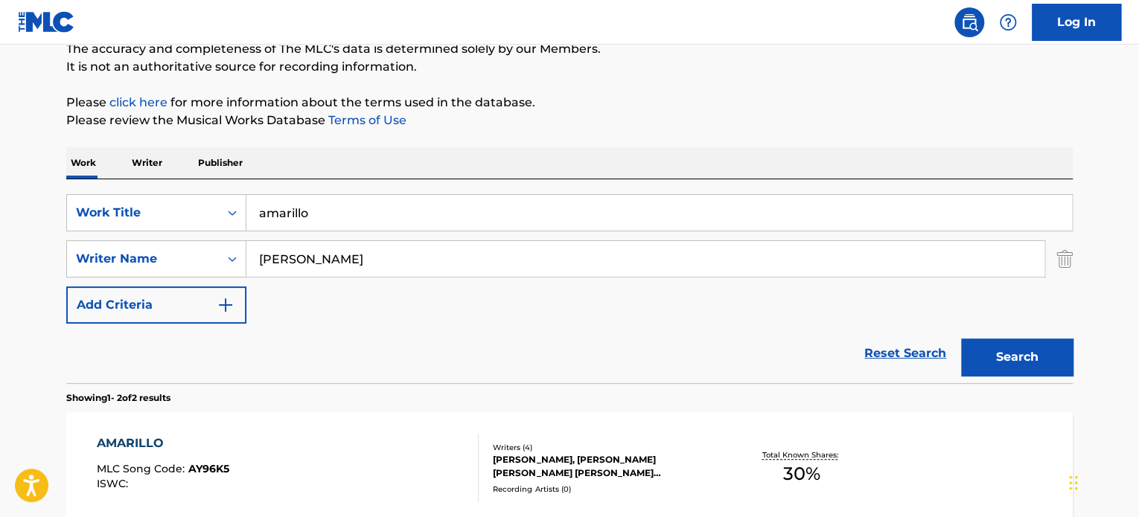
scroll to position [372, 0]
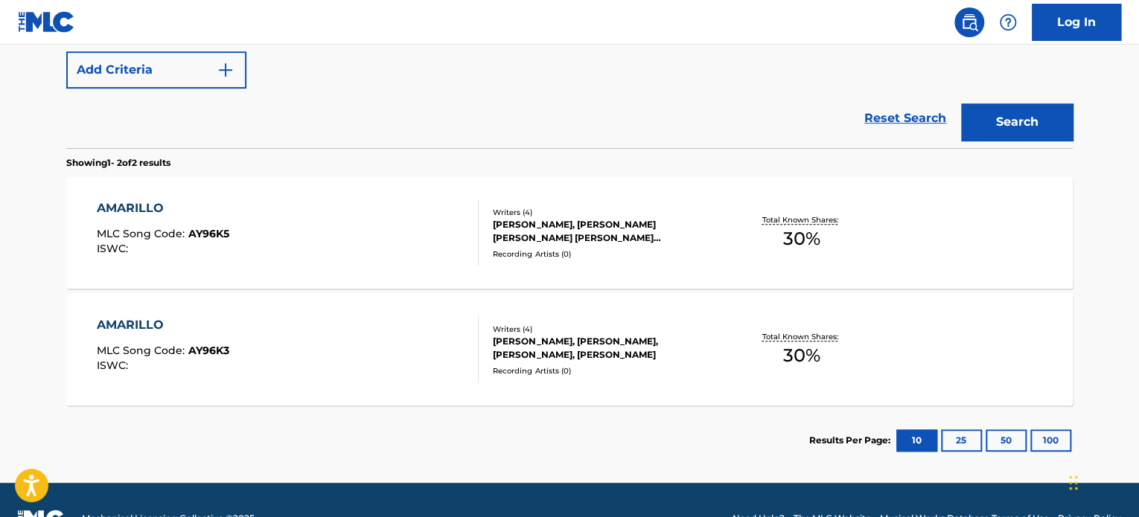
click at [700, 252] on div "Recording Artists ( 0 )" at bounding box center [605, 254] width 225 height 11
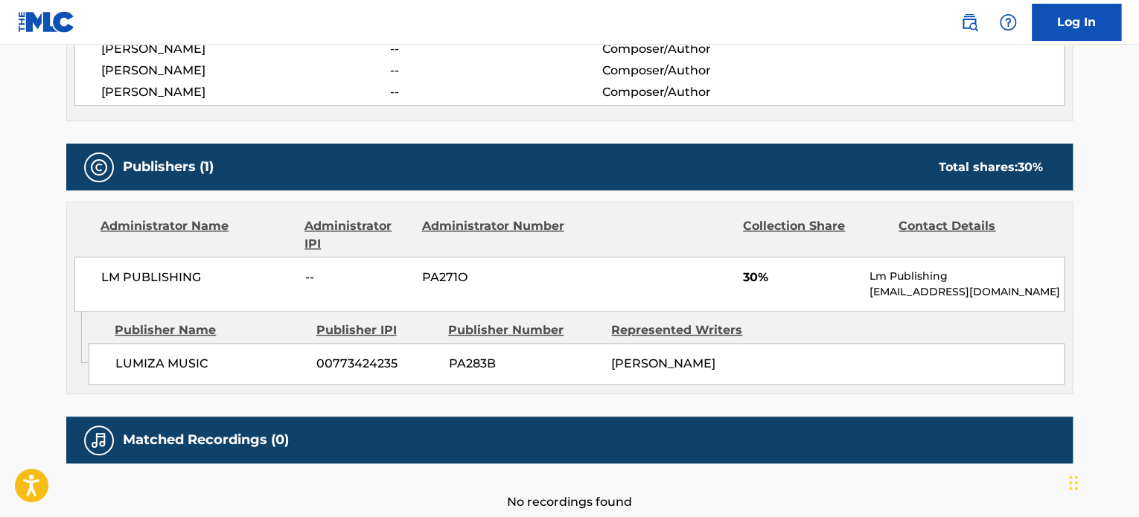
scroll to position [670, 0]
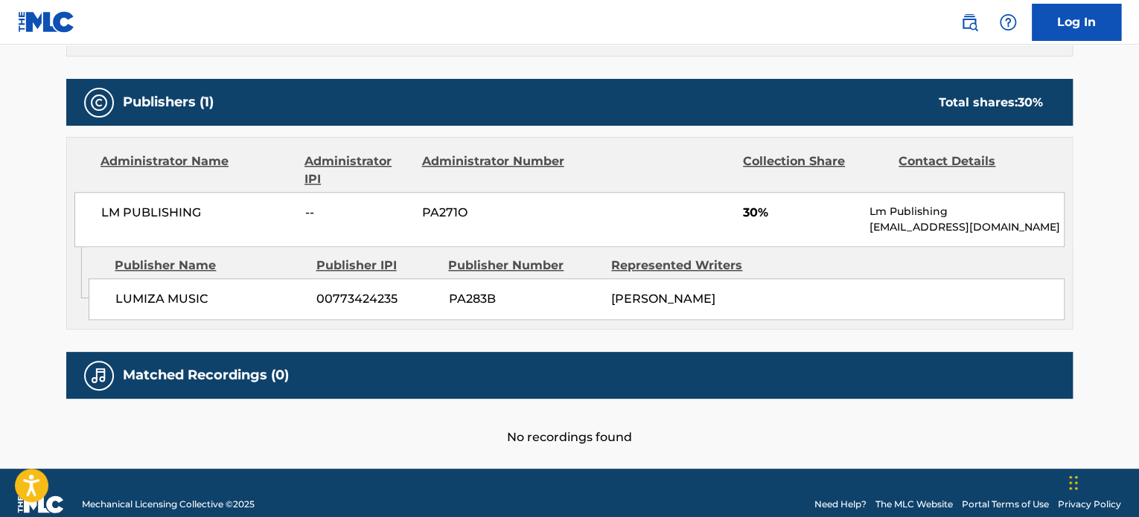
click at [162, 292] on span "LUMIZA MUSIC" at bounding box center [210, 299] width 190 height 18
click at [163, 292] on span "LUMIZA MUSIC" at bounding box center [210, 299] width 190 height 18
click at [164, 292] on span "LUMIZA MUSIC" at bounding box center [210, 299] width 190 height 18
click at [159, 295] on span "LUMIZA MUSIC" at bounding box center [210, 299] width 190 height 18
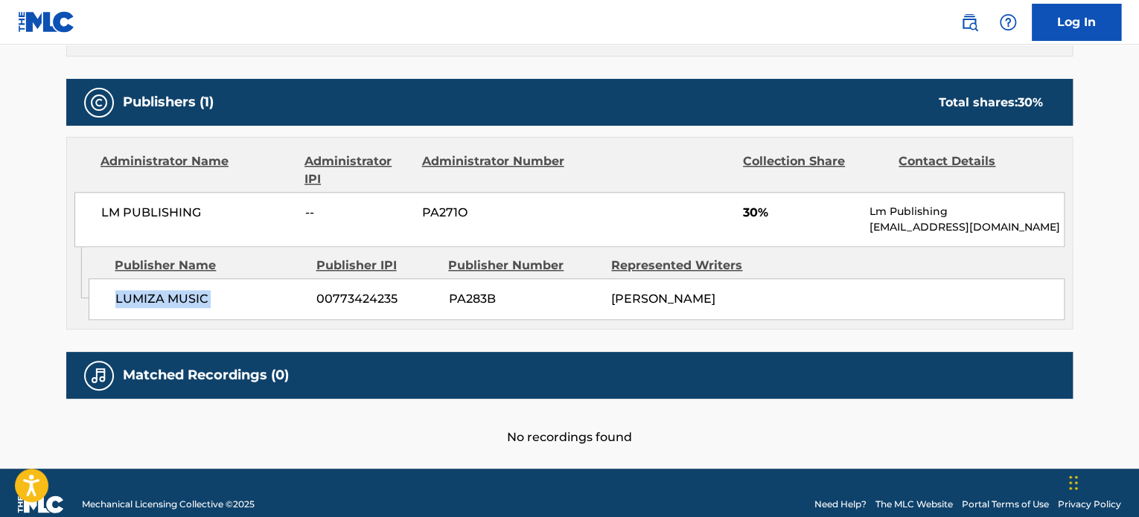
click at [159, 295] on span "LUMIZA MUSIC" at bounding box center [210, 299] width 190 height 18
copy div "LUMIZA MUSIC"
click at [121, 211] on span "LM PUBLISHING" at bounding box center [197, 213] width 193 height 18
click at [122, 211] on span "LM PUBLISHING" at bounding box center [197, 213] width 193 height 18
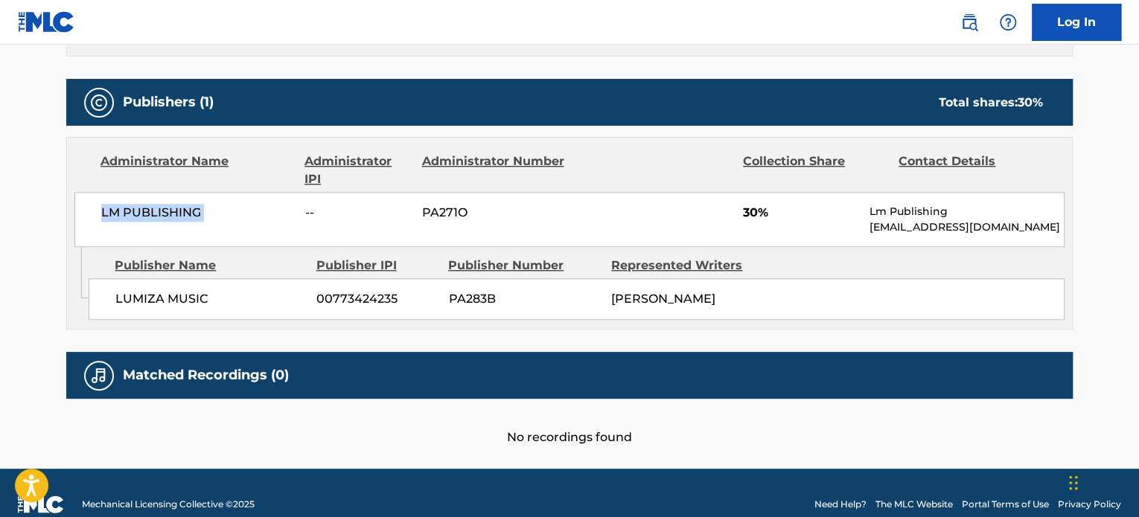
copy div "LM PUBLISHING"
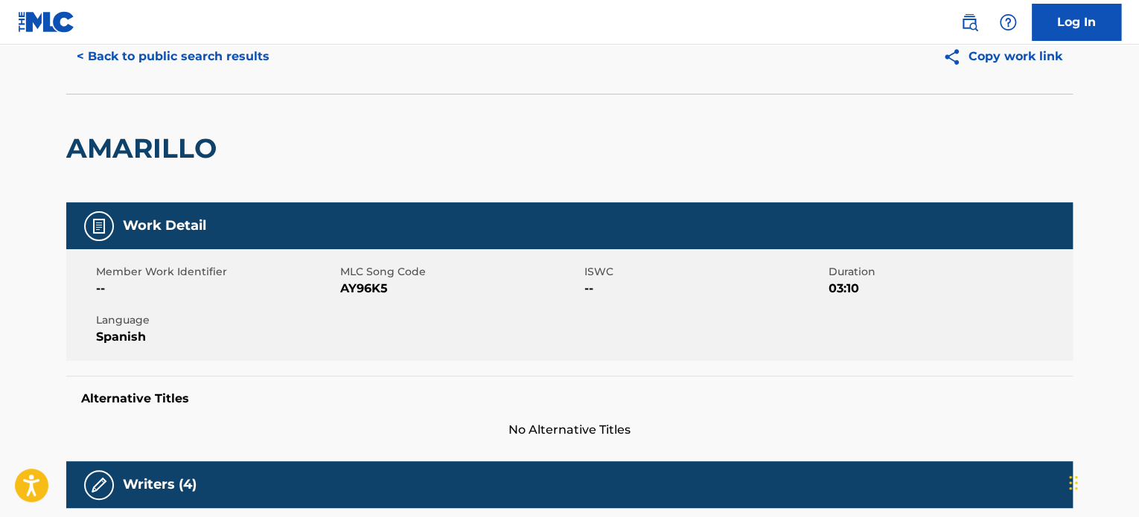
scroll to position [0, 0]
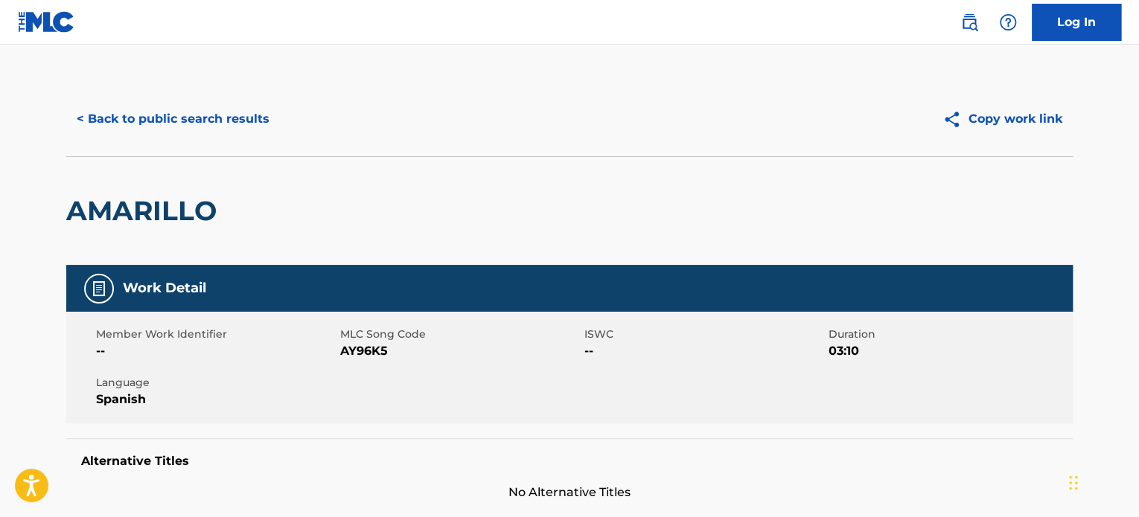
click at [156, 124] on button "< Back to public search results" at bounding box center [173, 118] width 214 height 37
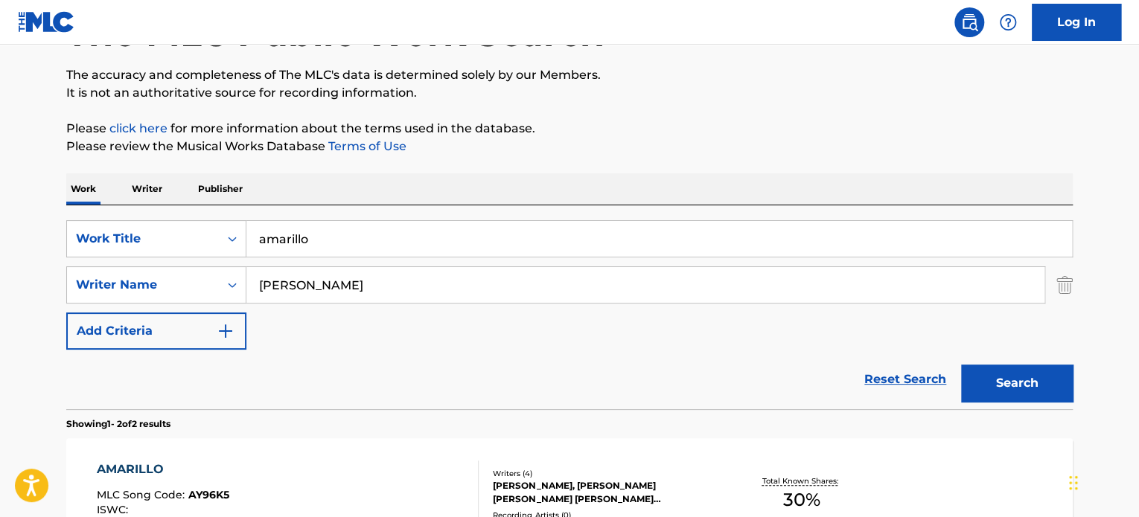
scroll to position [26, 0]
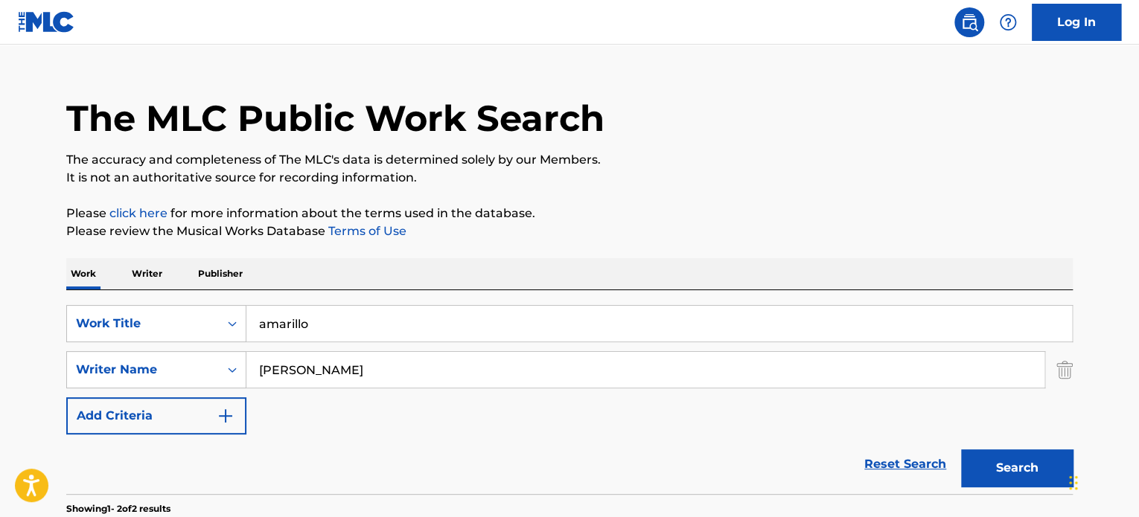
click at [320, 332] on input "amarillo" at bounding box center [658, 324] width 825 height 36
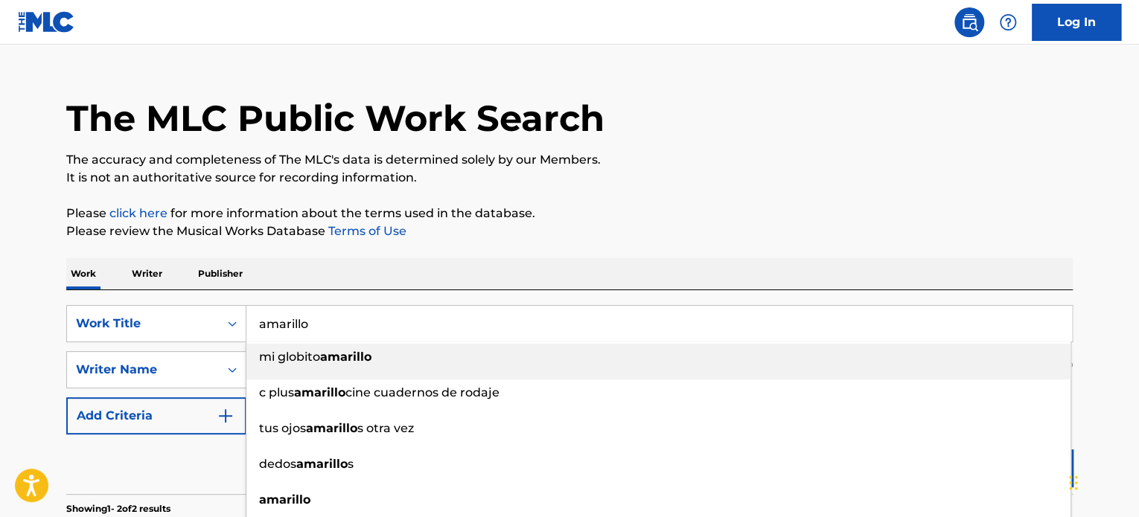
paste input "NUNCA"
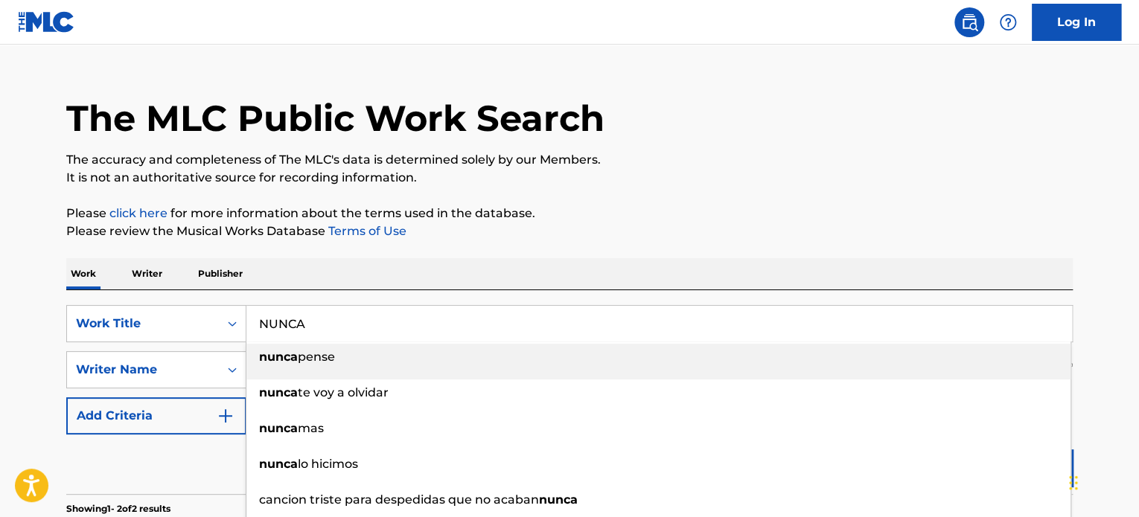
type input "NUNCA"
click at [510, 267] on div "Work Writer Publisher" at bounding box center [569, 273] width 1006 height 31
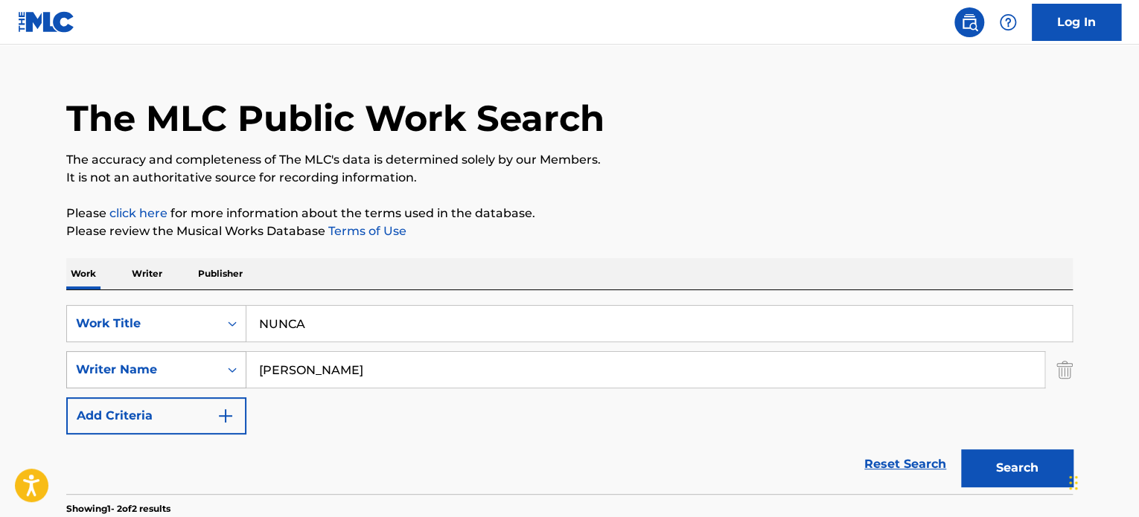
drag, startPoint x: 397, startPoint y: 379, endPoint x: 170, endPoint y: 368, distance: 227.2
click at [170, 368] on div "SearchWithCriteria71c9cb28-af77-4117-b587-dbddc75a01fa Writer Name veronica Min…" at bounding box center [569, 369] width 1006 height 37
click at [353, 380] on input "veronica Minguez" at bounding box center [645, 370] width 798 height 36
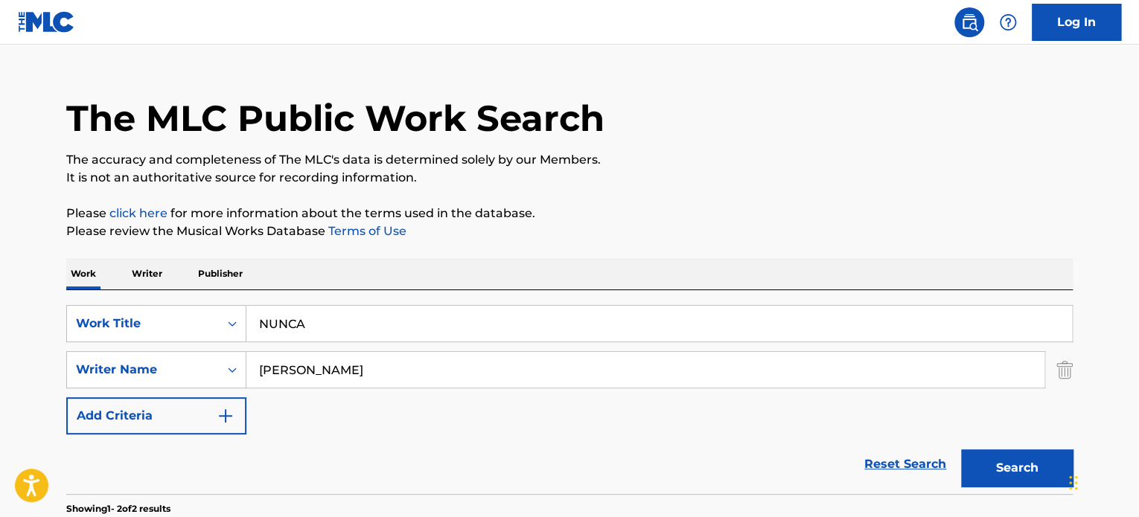
paste input "Gerardo"
type input "Gerardo Demara"
click at [961, 450] on button "Search" at bounding box center [1017, 468] width 112 height 37
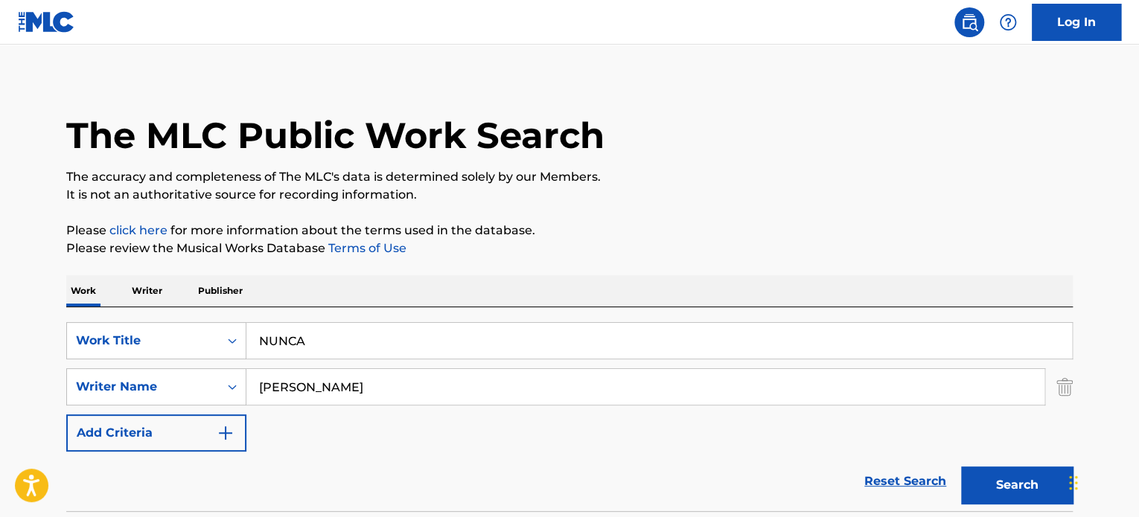
scroll to position [0, 0]
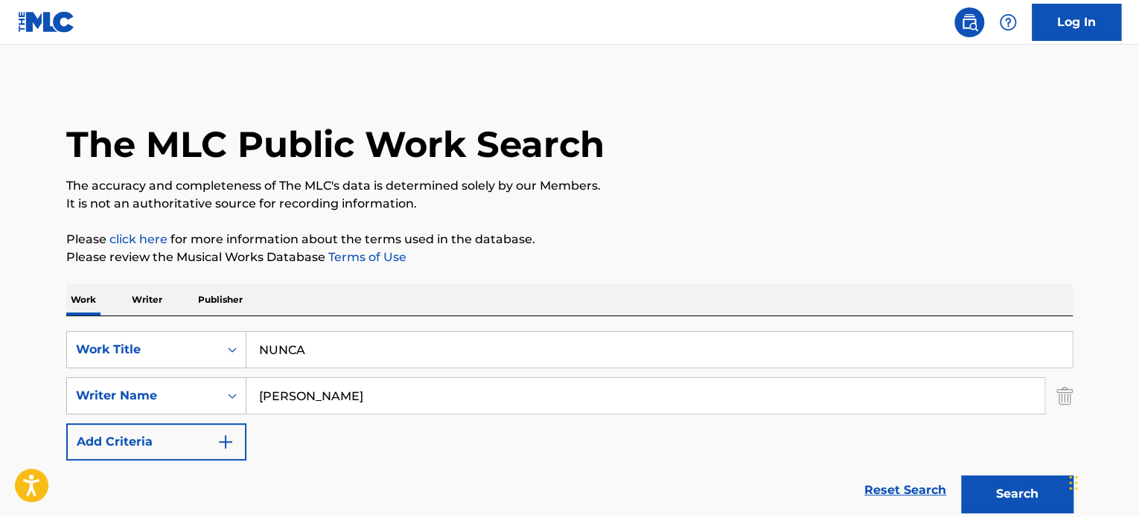
click at [1009, 485] on button "Search" at bounding box center [1017, 494] width 112 height 37
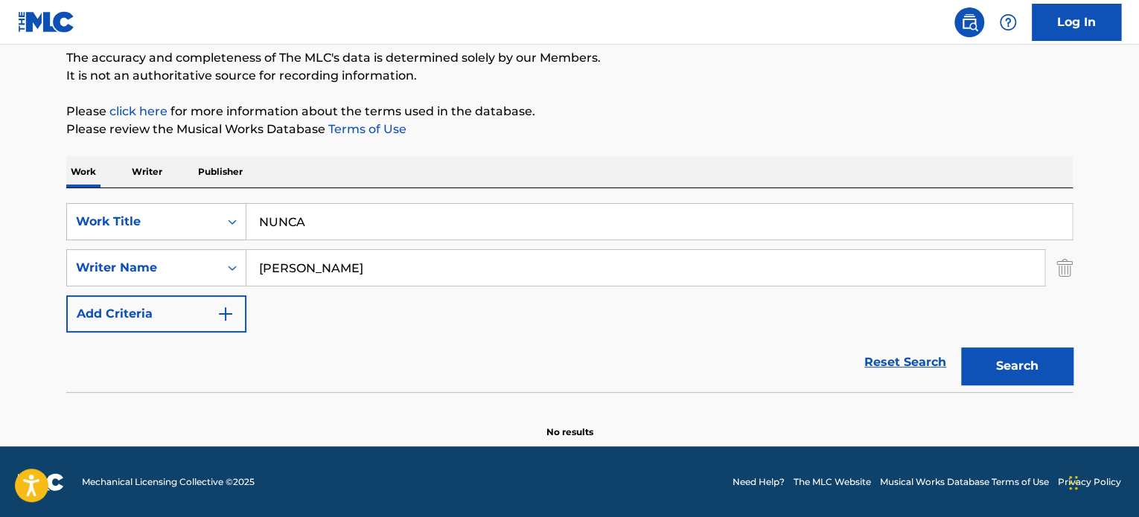
click at [1031, 365] on button "Search" at bounding box center [1017, 366] width 112 height 37
click at [333, 200] on div "SearchWithCriteriaa83ea605-1067-4300-bb50-17999a7904fd Work Title NUNCA SearchW…" at bounding box center [569, 290] width 1006 height 204
click at [329, 212] on input "NUNCA" at bounding box center [658, 222] width 825 height 36
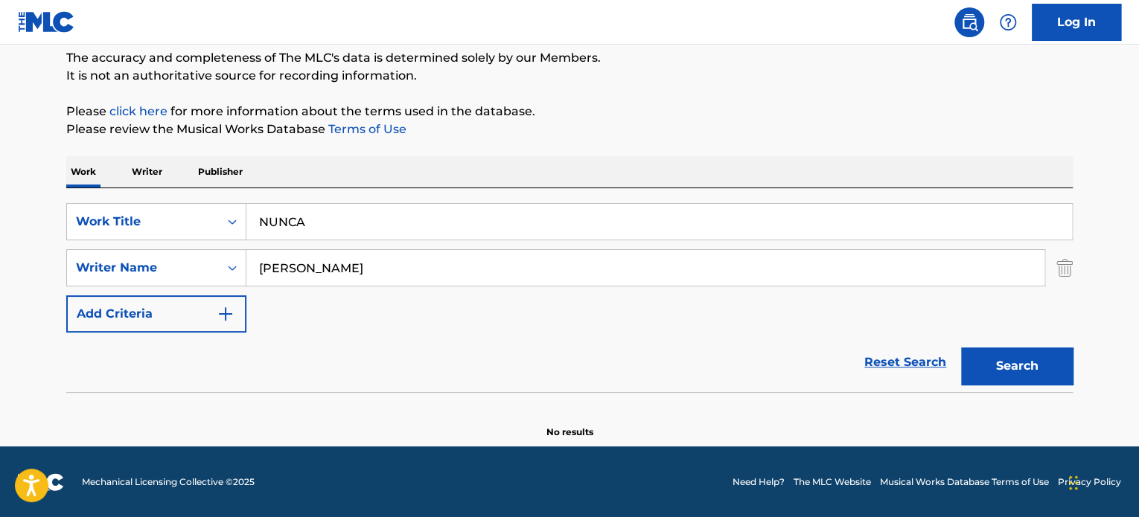
click at [329, 212] on input "NUNCA" at bounding box center [658, 222] width 825 height 36
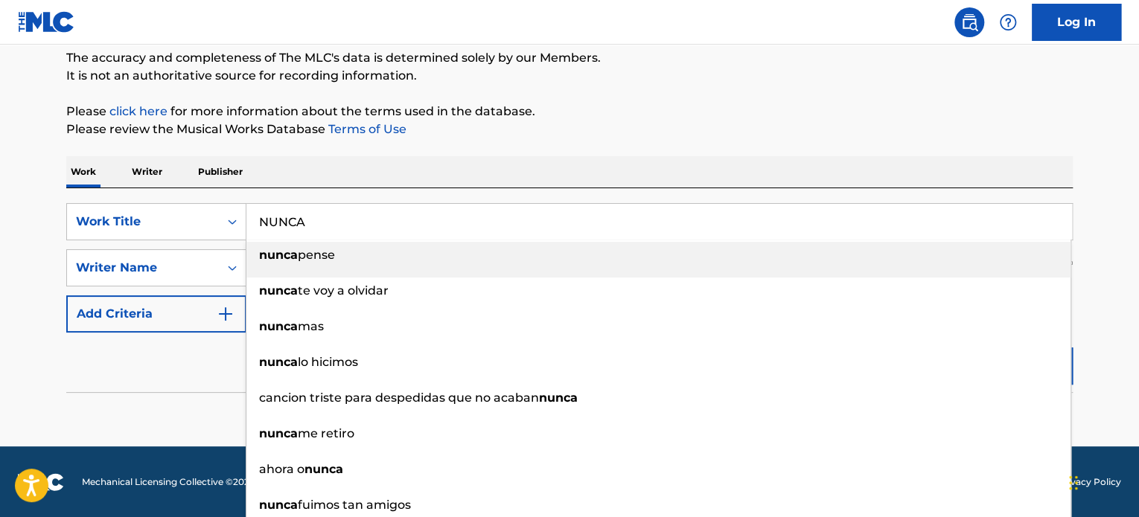
click at [329, 215] on input "NUNCA" at bounding box center [658, 222] width 825 height 36
click at [329, 220] on input "NUNCA" at bounding box center [658, 222] width 825 height 36
paste input "ada Bby"
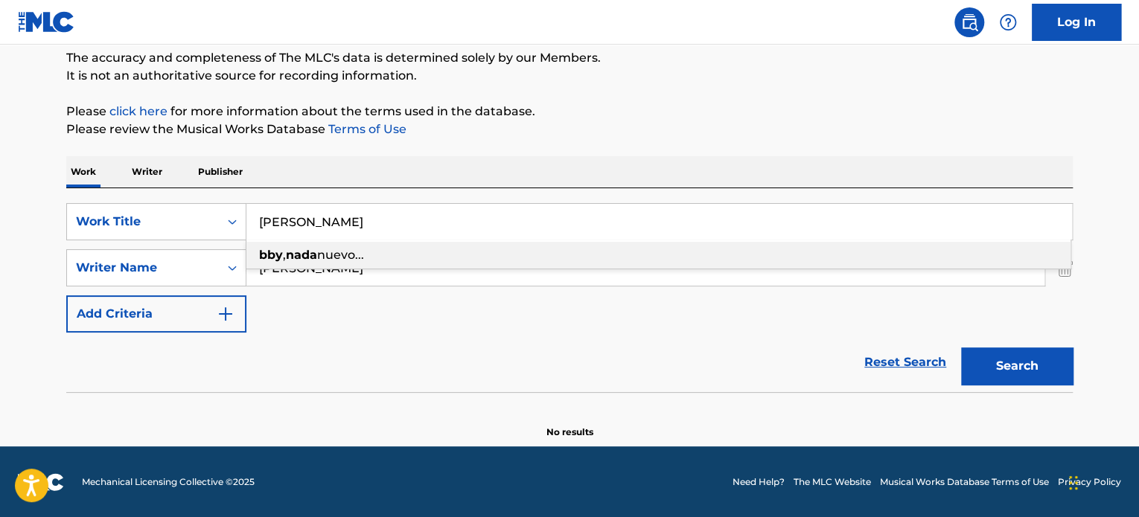
type input "Nada Bby"
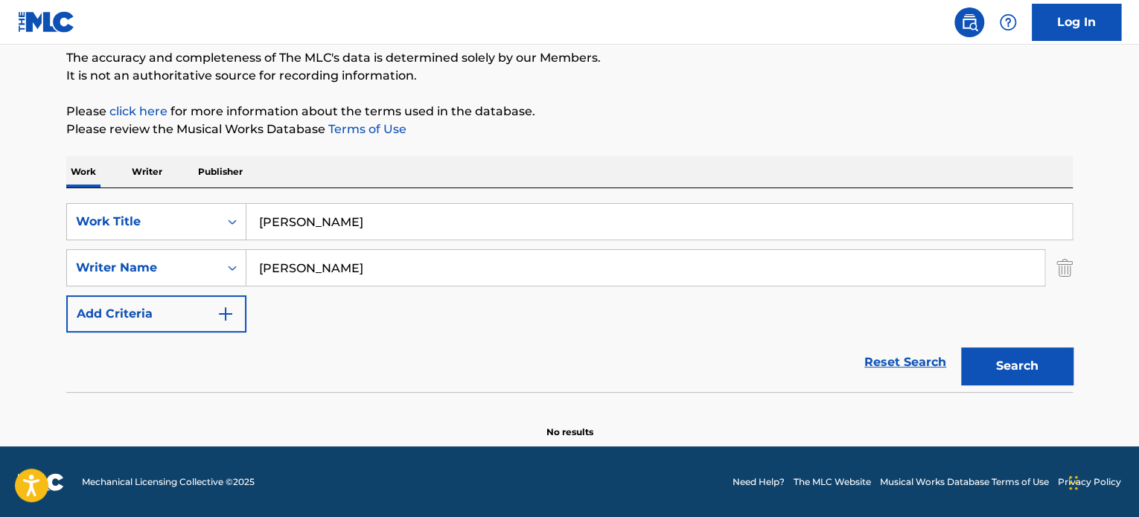
click at [526, 169] on div "Work Writer Publisher" at bounding box center [569, 171] width 1006 height 31
drag, startPoint x: 402, startPoint y: 266, endPoint x: 51, endPoint y: 276, distance: 351.4
click at [51, 276] on div "The MLC Public Work Search The accuracy and completeness of The MLC's data is d…" at bounding box center [569, 196] width 1042 height 485
type input "Juan Felipe Cuestas Sanchez"
click at [961, 348] on button "Search" at bounding box center [1017, 366] width 112 height 37
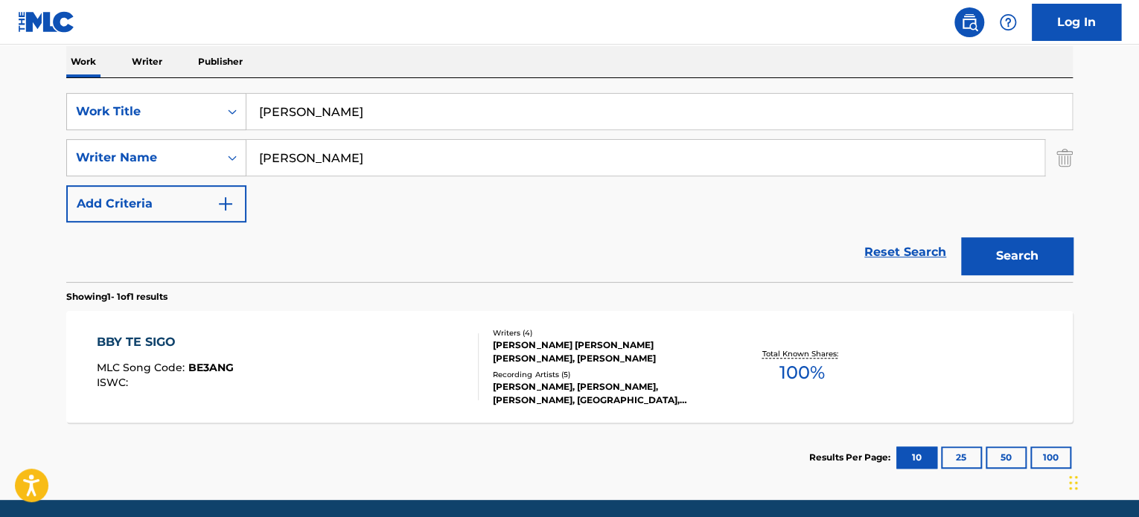
scroll to position [277, 0]
